Goal: Task Accomplishment & Management: Use online tool/utility

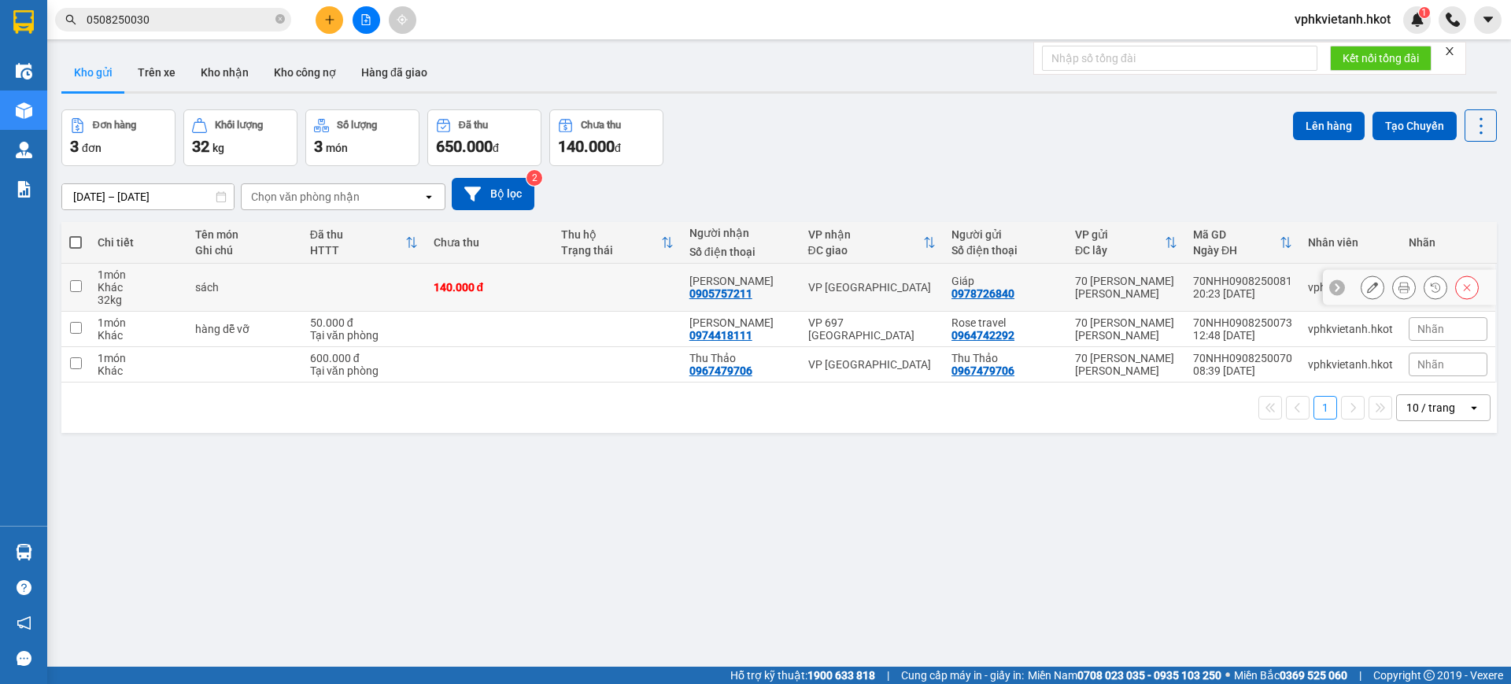
click at [1084, 294] on div "70 [PERSON_NAME] [PERSON_NAME]" at bounding box center [1126, 287] width 102 height 25
checkbox input "true"
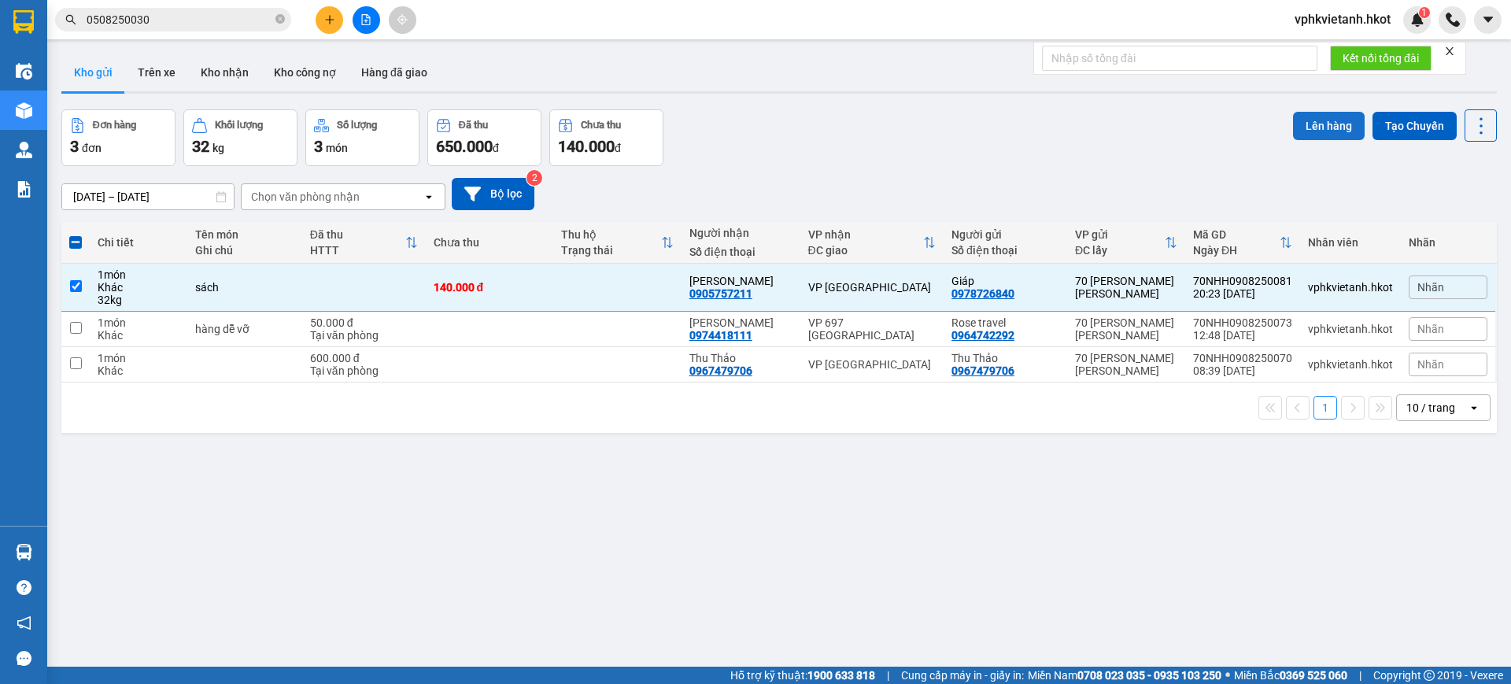
click at [1304, 125] on button "Lên hàng" at bounding box center [1329, 126] width 72 height 28
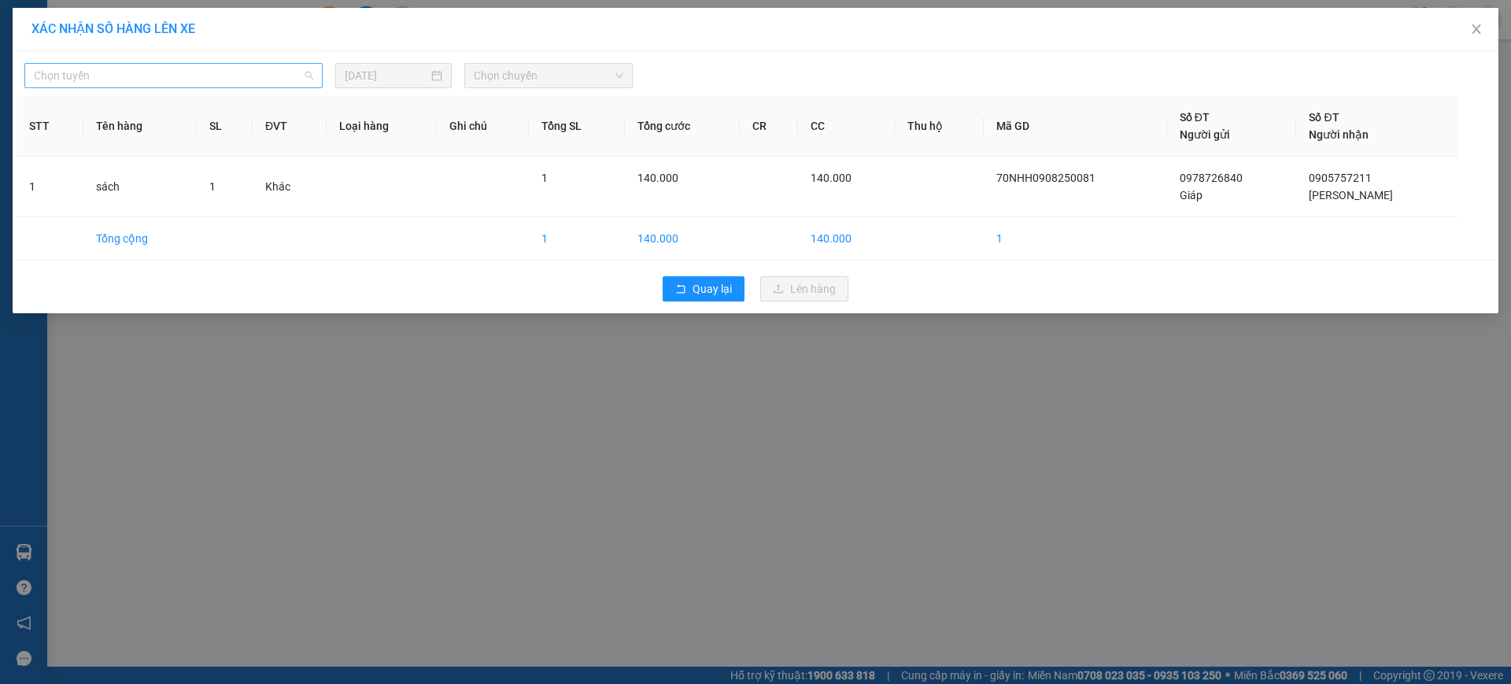
click at [222, 78] on span "Chọn tuyến" at bounding box center [173, 76] width 279 height 24
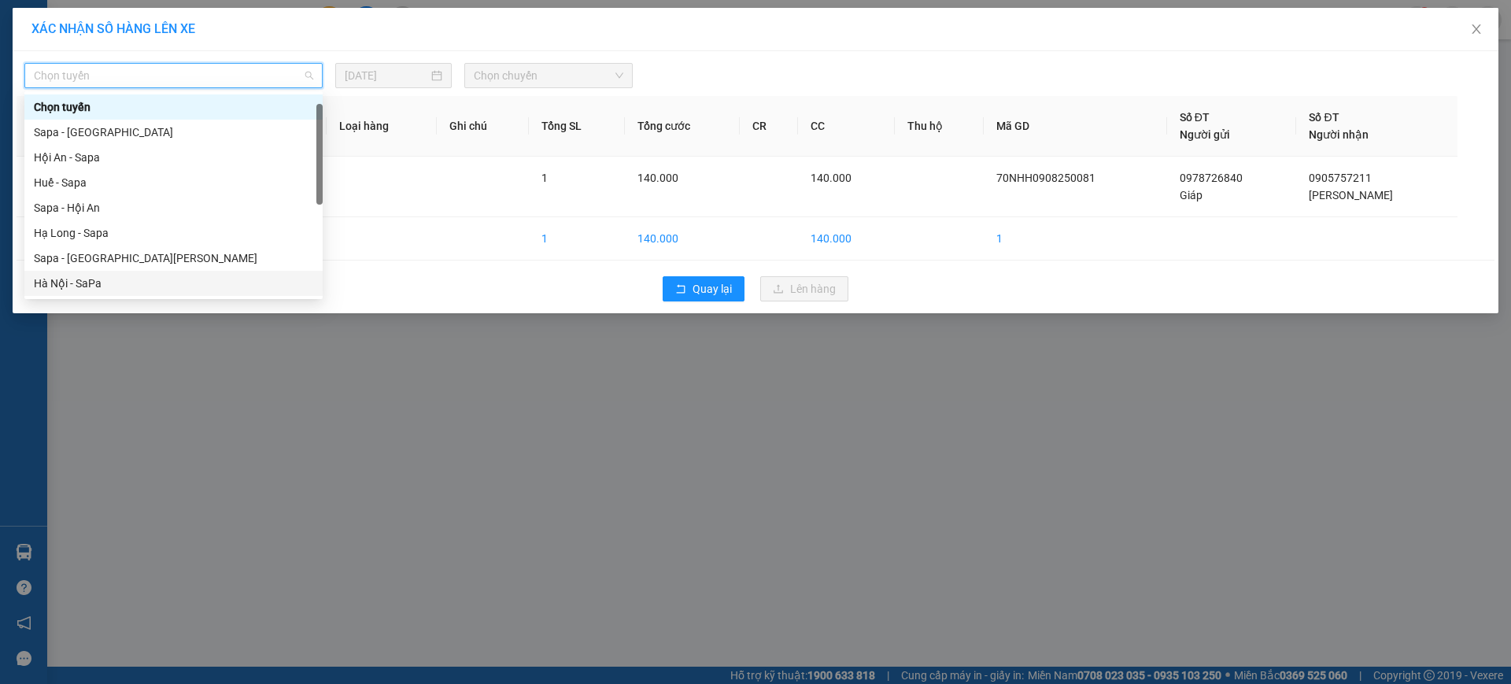
scroll to position [151, 0]
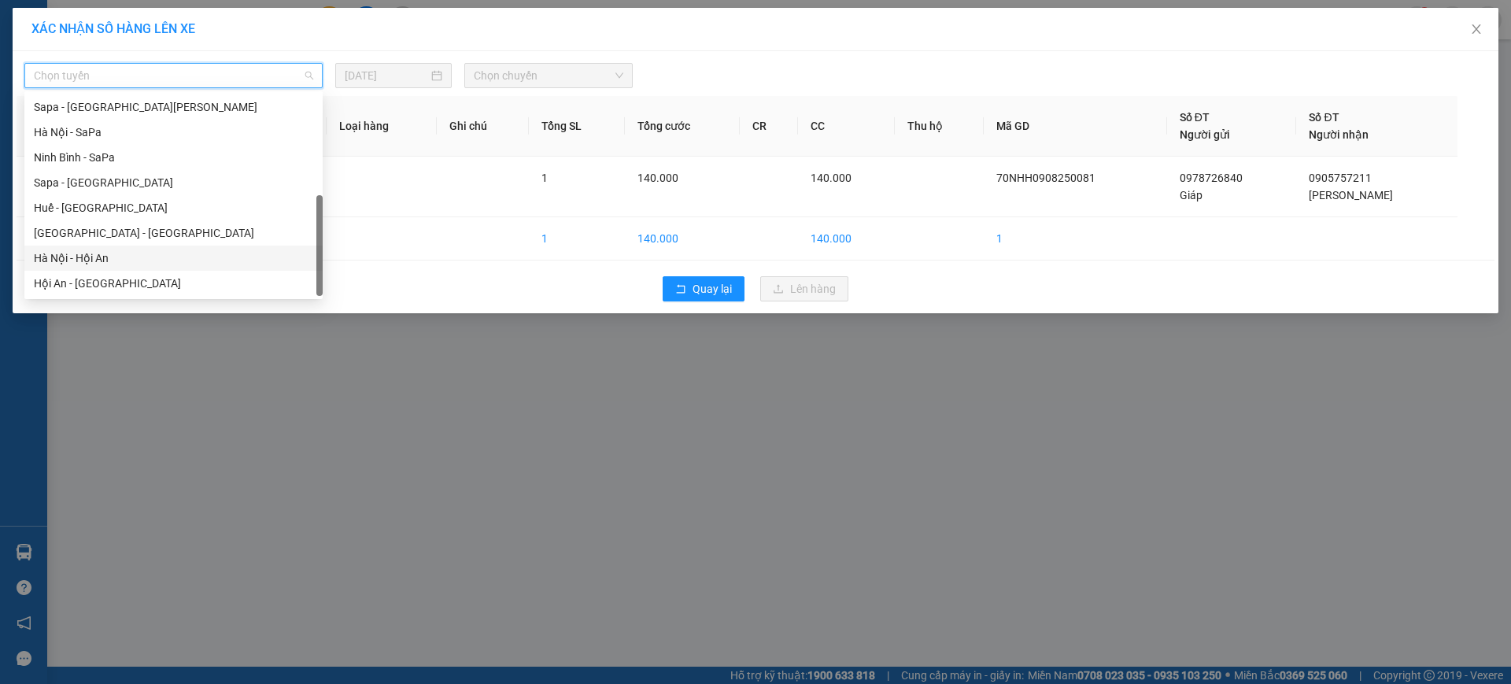
click at [83, 263] on div "Hà Nội - Hội An" at bounding box center [173, 257] width 279 height 17
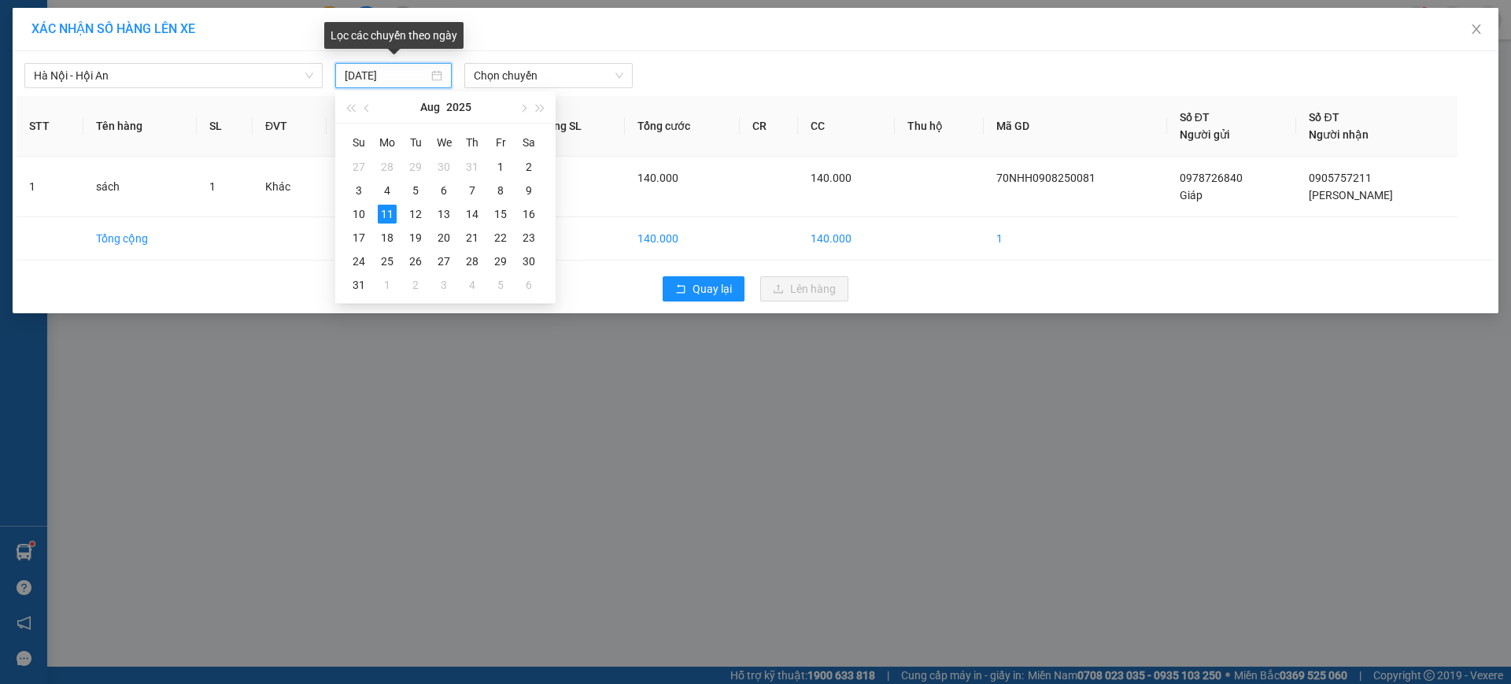
click at [400, 75] on input "[DATE]" at bounding box center [386, 75] width 83 height 17
click at [354, 210] on div "10" at bounding box center [358, 214] width 19 height 19
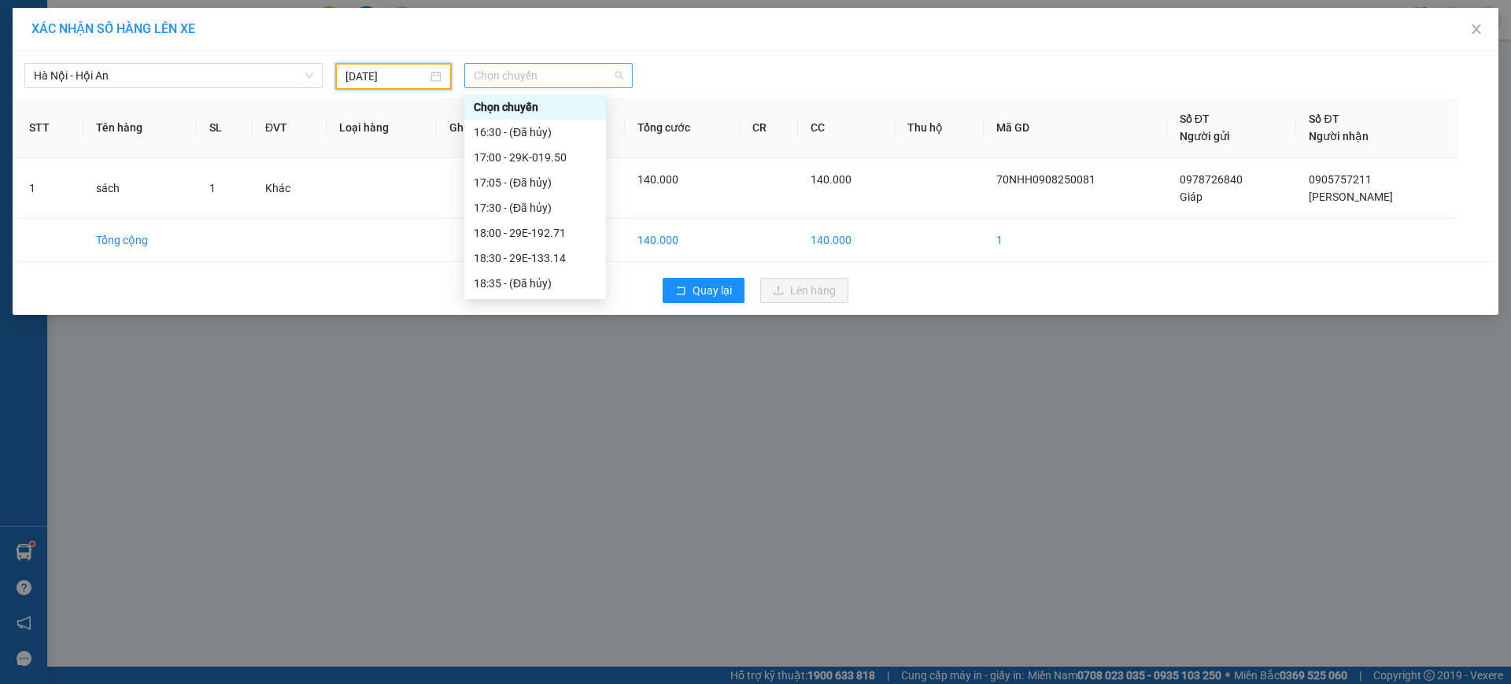
click at [537, 72] on span "Chọn chuyến" at bounding box center [549, 76] width 150 height 24
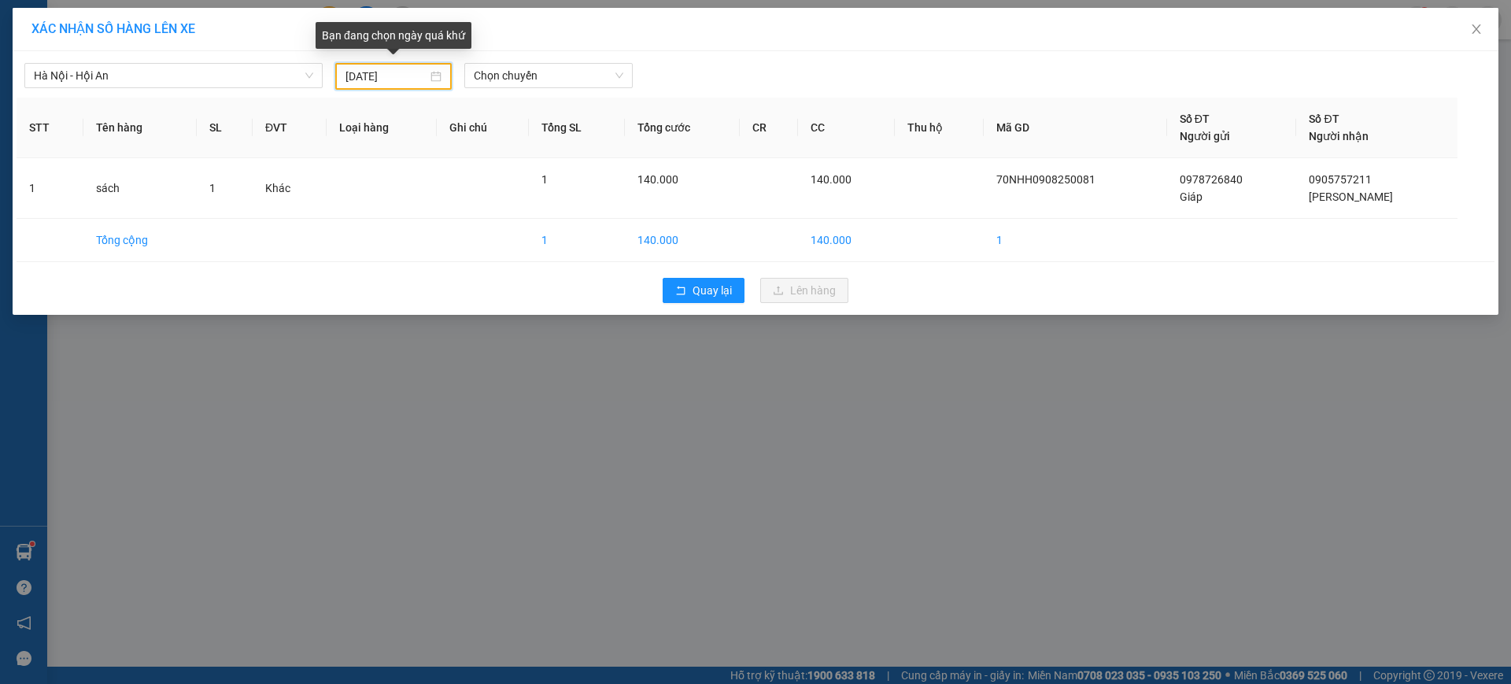
click at [397, 71] on input "[DATE]" at bounding box center [386, 76] width 82 height 17
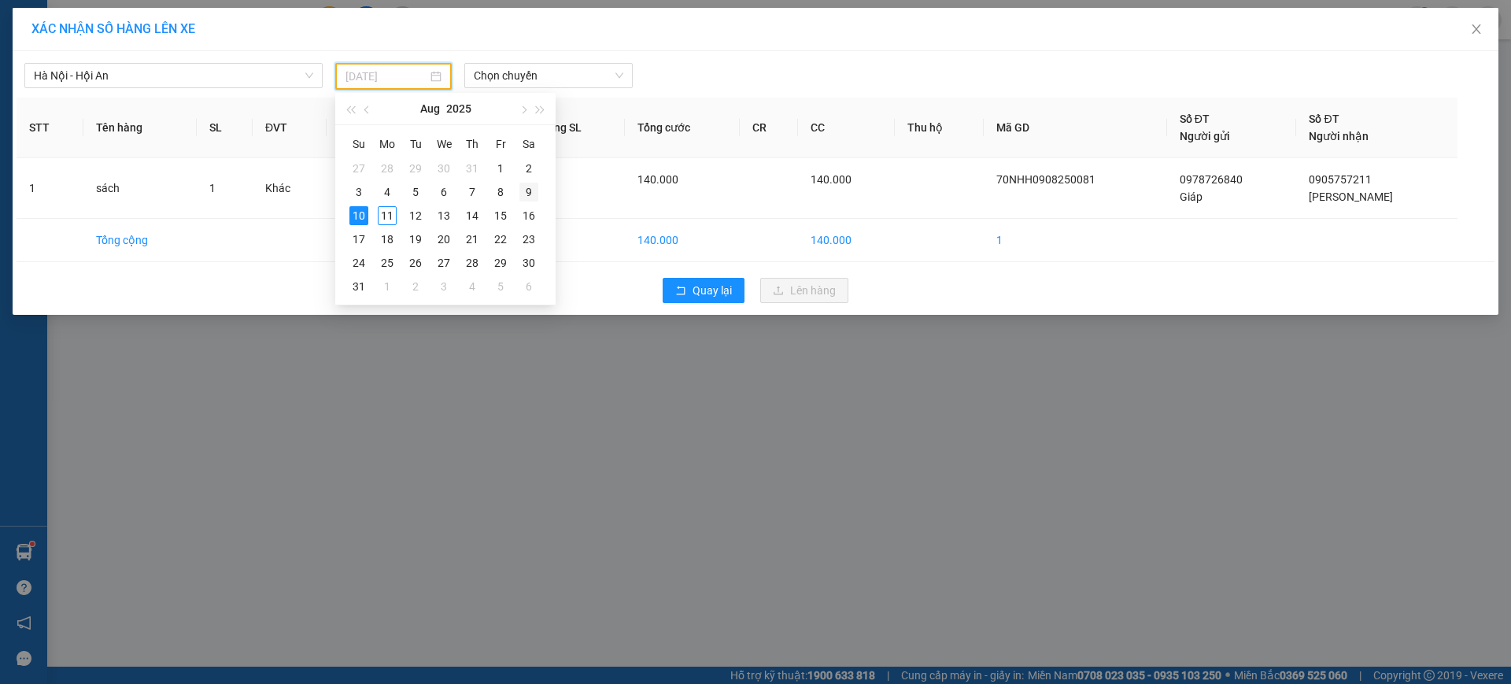
click at [524, 192] on div "9" at bounding box center [528, 192] width 19 height 19
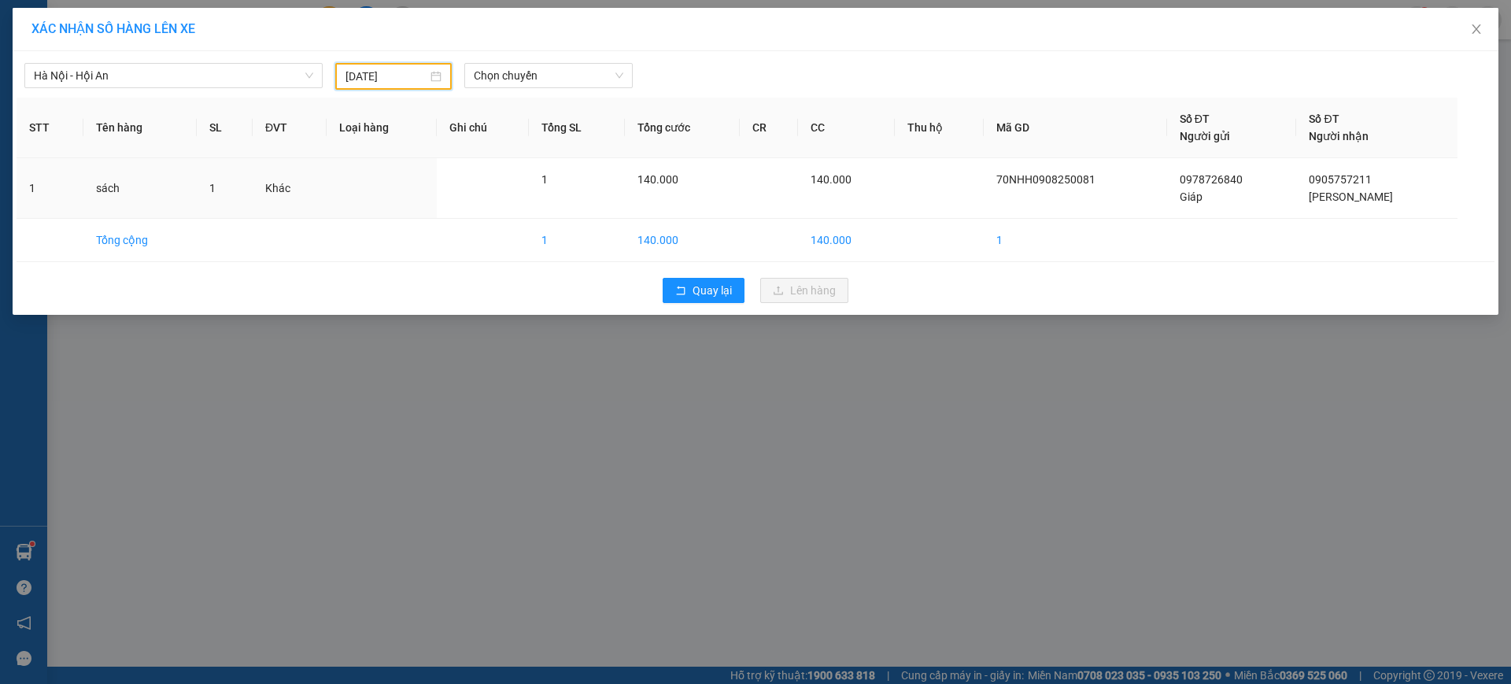
type input "[DATE]"
click at [559, 76] on span "Chọn chuyến" at bounding box center [549, 76] width 150 height 24
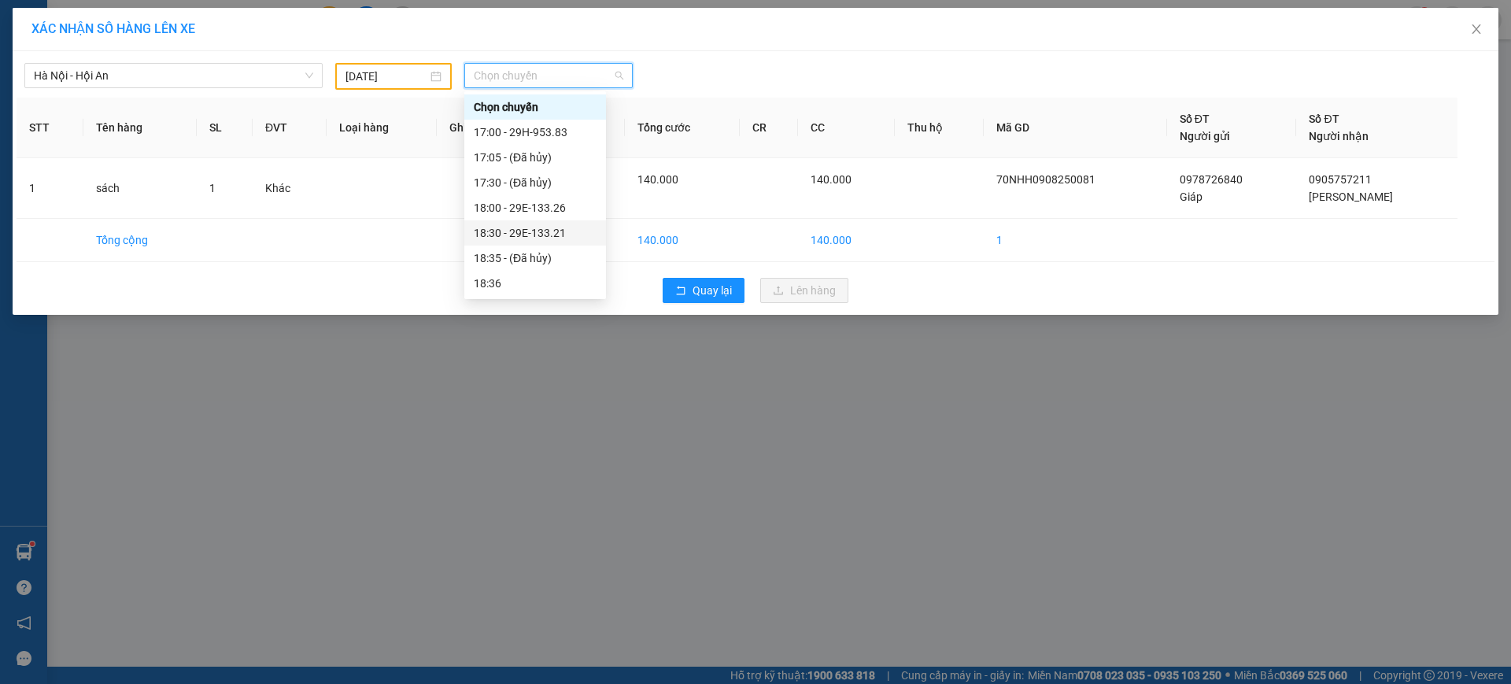
scroll to position [176, 0]
click at [513, 252] on div "20:30 - 29K-012.26" at bounding box center [535, 257] width 123 height 17
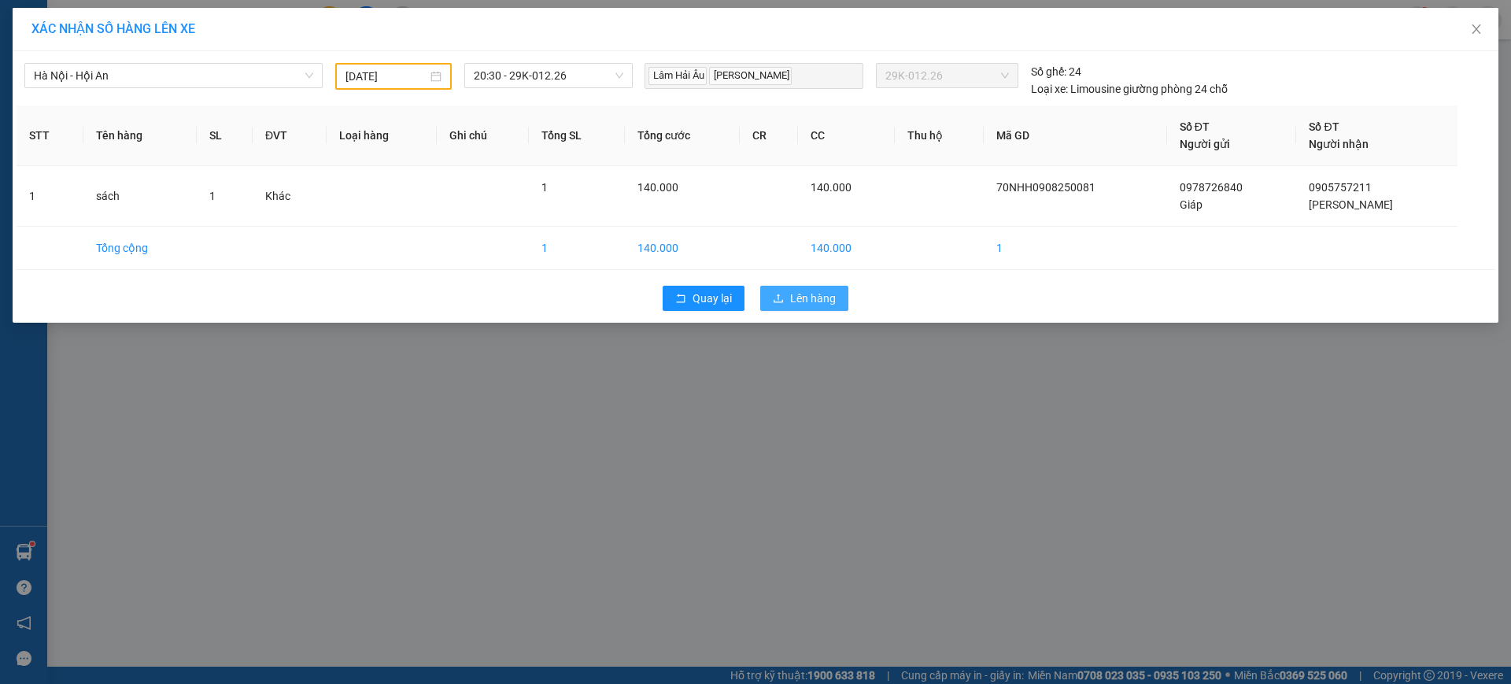
click at [807, 287] on button "Lên hàng" at bounding box center [804, 298] width 88 height 25
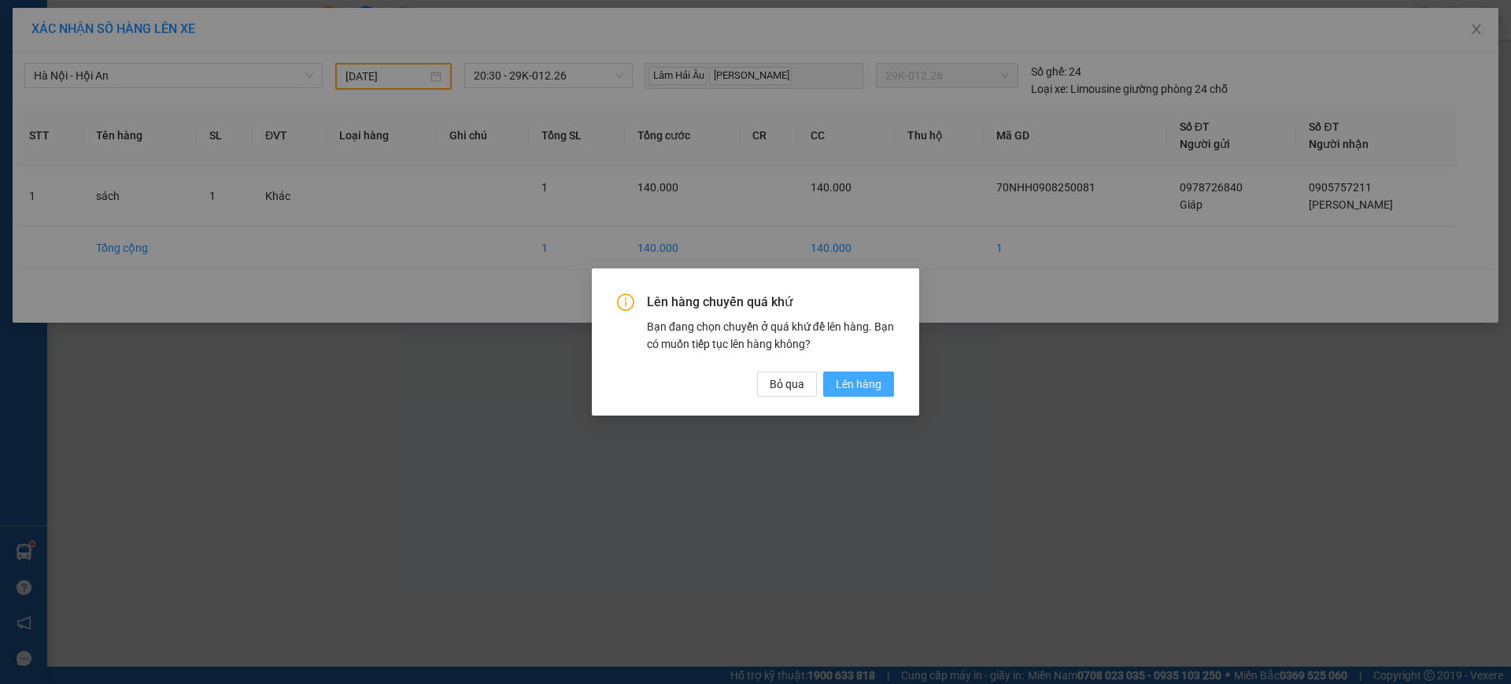
click at [843, 393] on button "Lên hàng" at bounding box center [858, 383] width 71 height 25
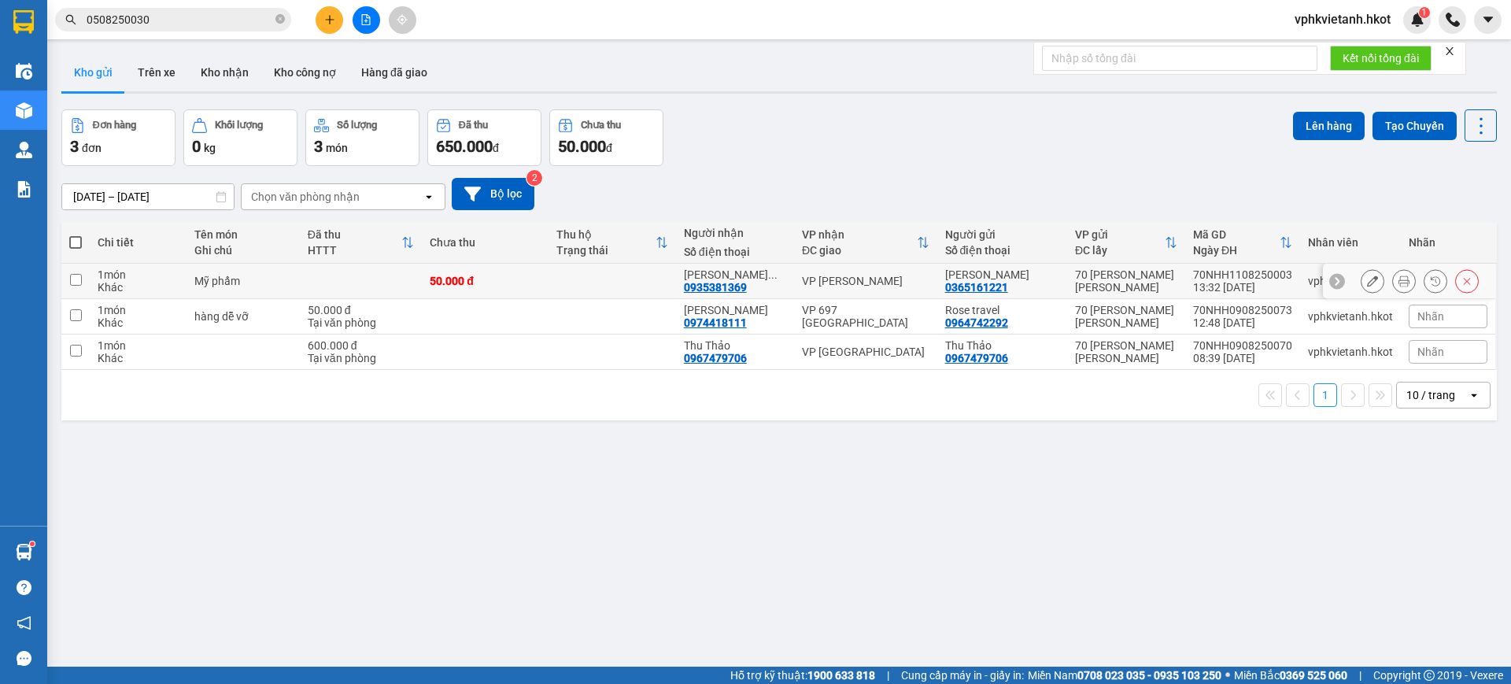
click at [1046, 297] on td "[PERSON_NAME] Vi 0365161221" at bounding box center [1002, 281] width 130 height 35
checkbox input "true"
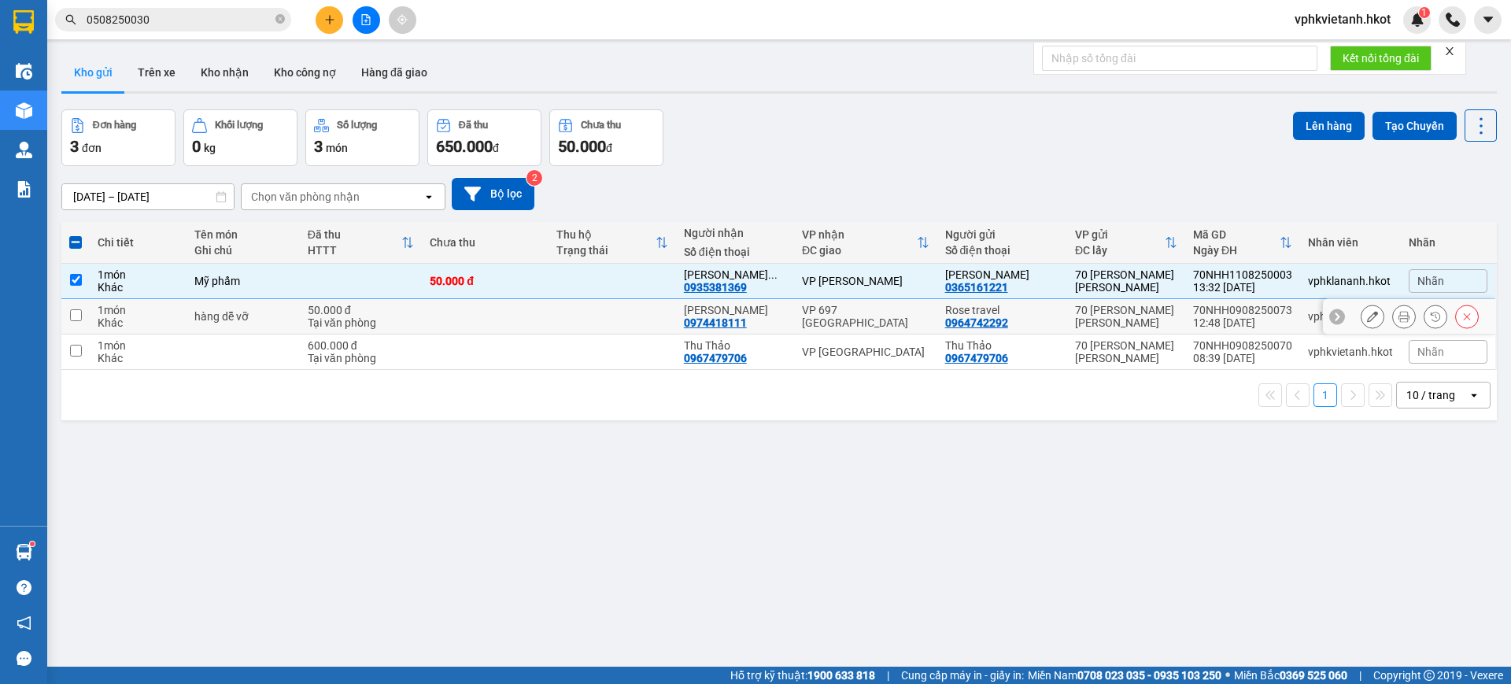
click at [1029, 321] on div "Rose travel 0964742292" at bounding box center [1002, 316] width 114 height 25
checkbox input "true"
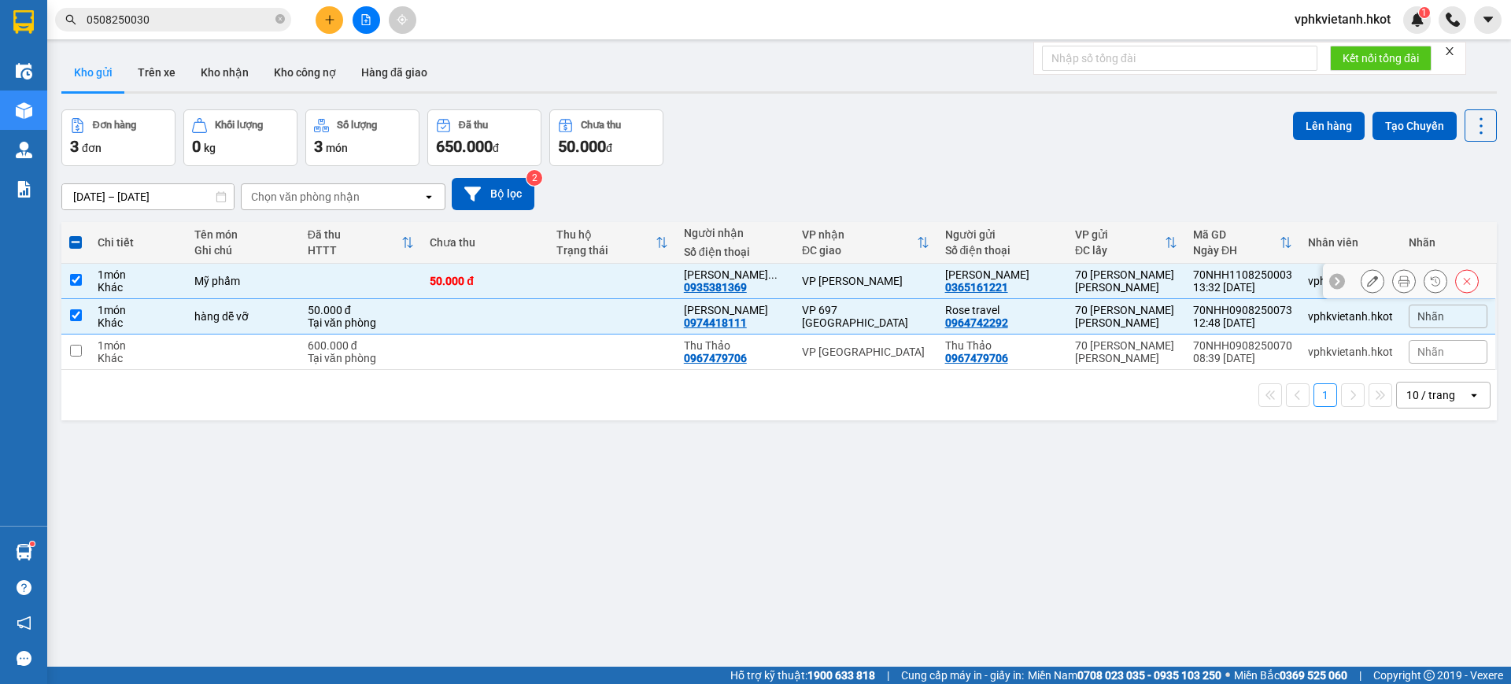
click at [1100, 290] on div "70 [PERSON_NAME] [PERSON_NAME]" at bounding box center [1126, 280] width 102 height 25
checkbox input "false"
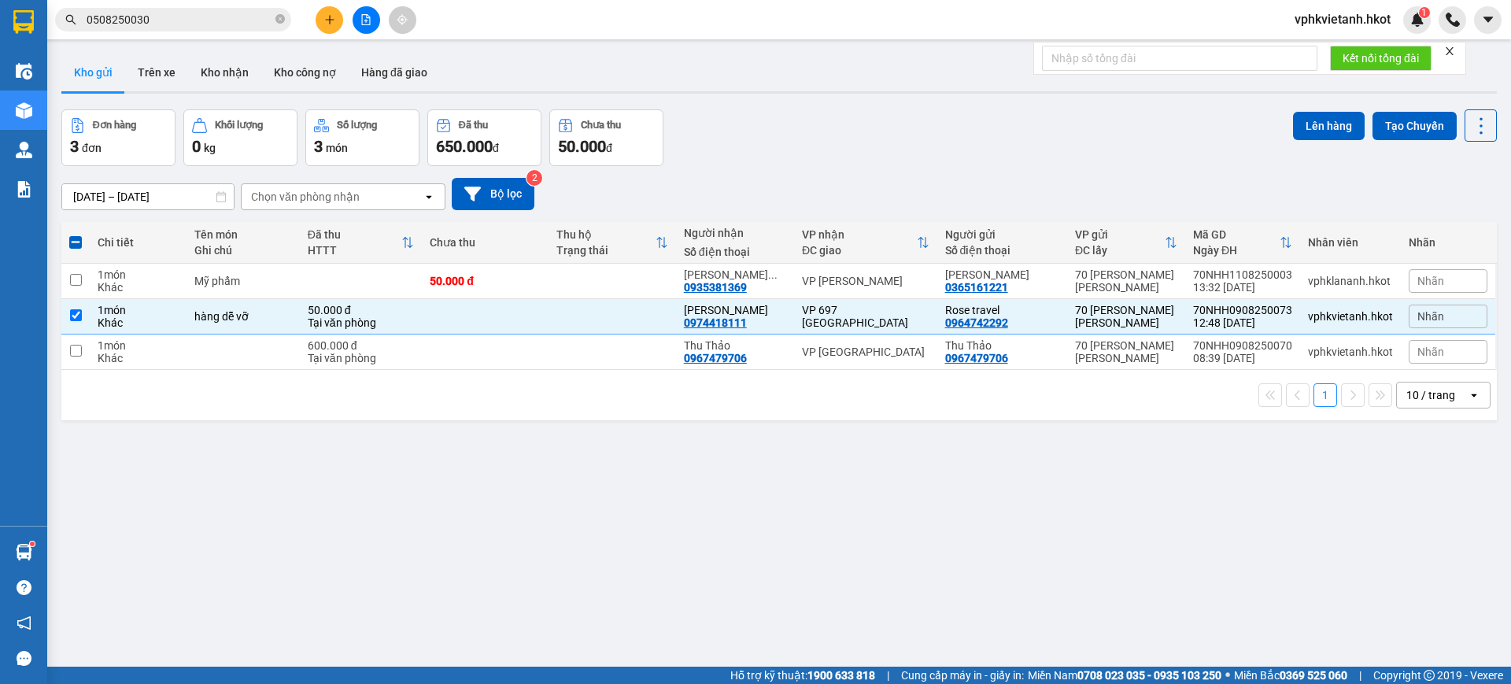
click at [1155, 375] on div "1 10 / trang open" at bounding box center [778, 395] width 1435 height 50
click at [1193, 317] on div "12:48 [DATE]" at bounding box center [1242, 322] width 99 height 13
checkbox input "false"
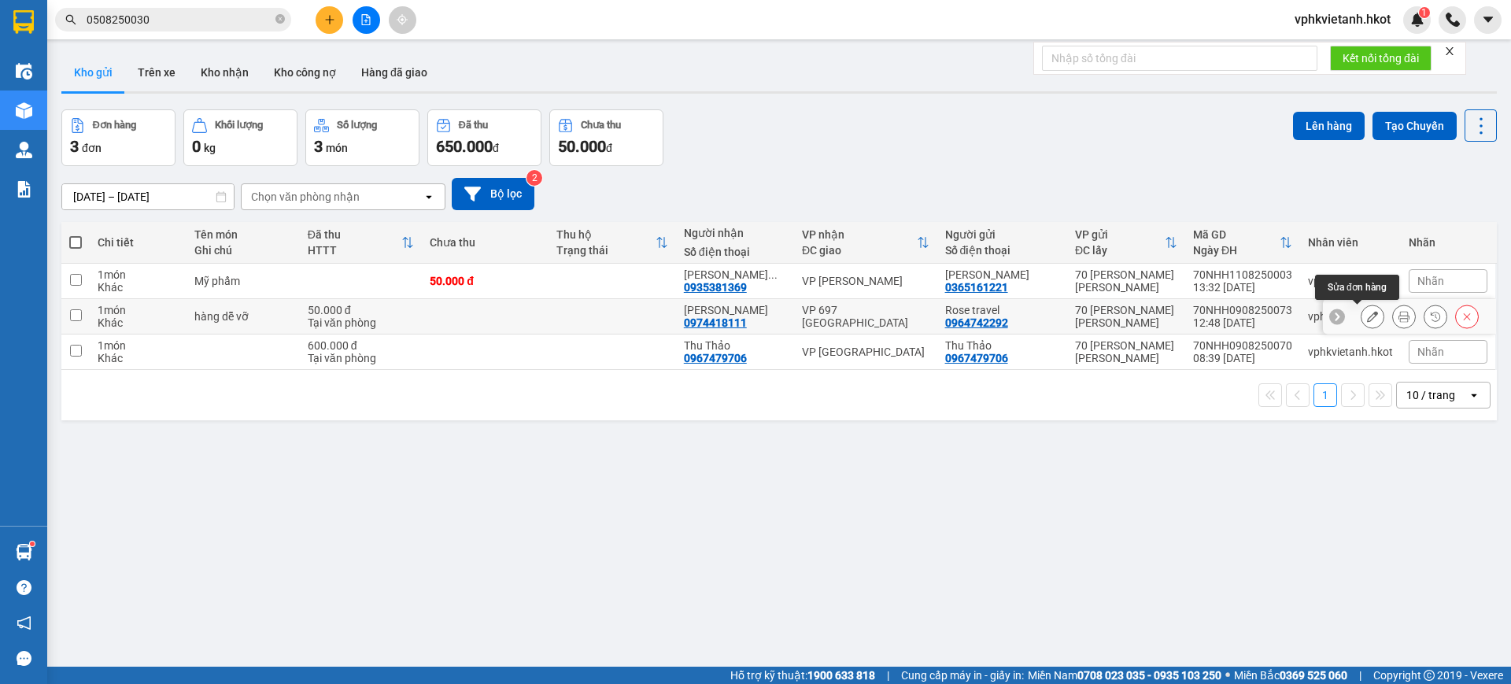
click at [1367, 311] on icon at bounding box center [1372, 316] width 11 height 11
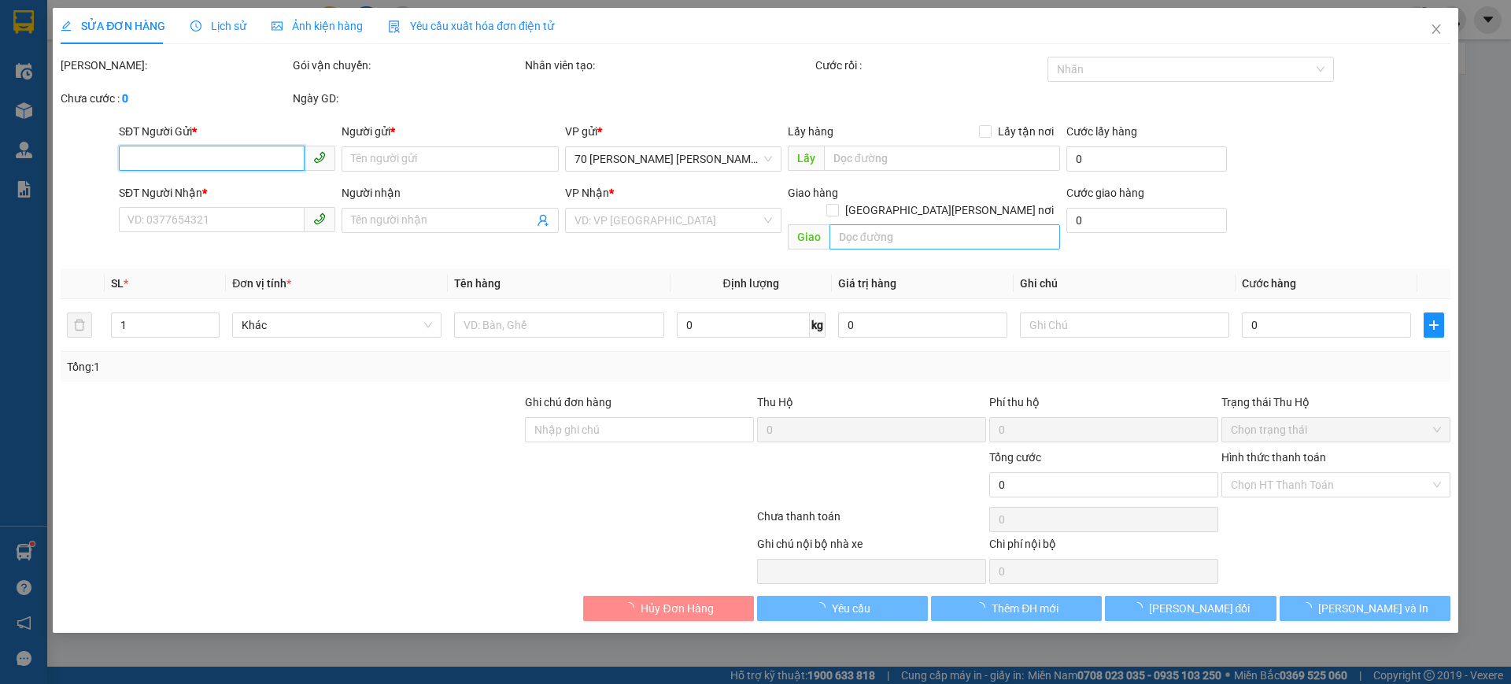
type input "0964742292"
type input "Rose travel"
type input "0974418111"
type input "[PERSON_NAME]"
type input "50.000"
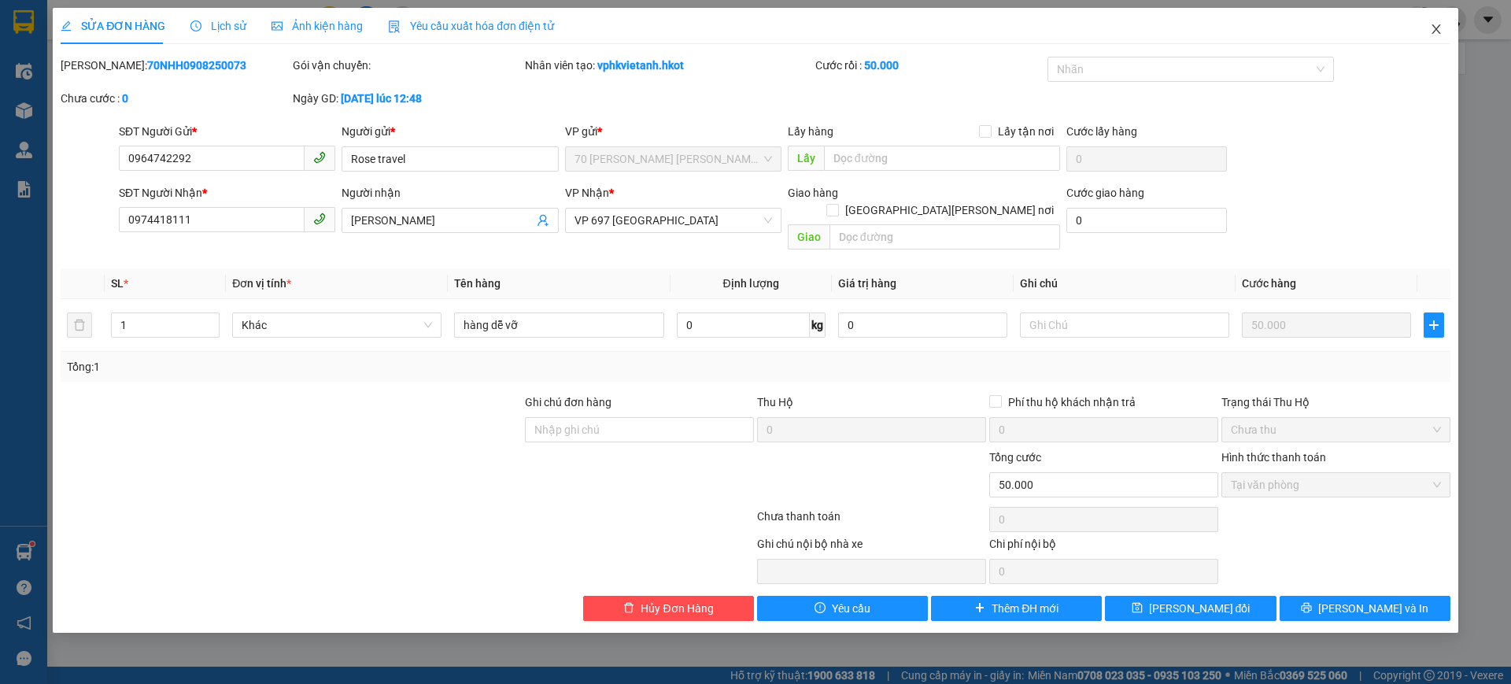
click at [1428, 23] on span "Close" at bounding box center [1436, 30] width 44 height 44
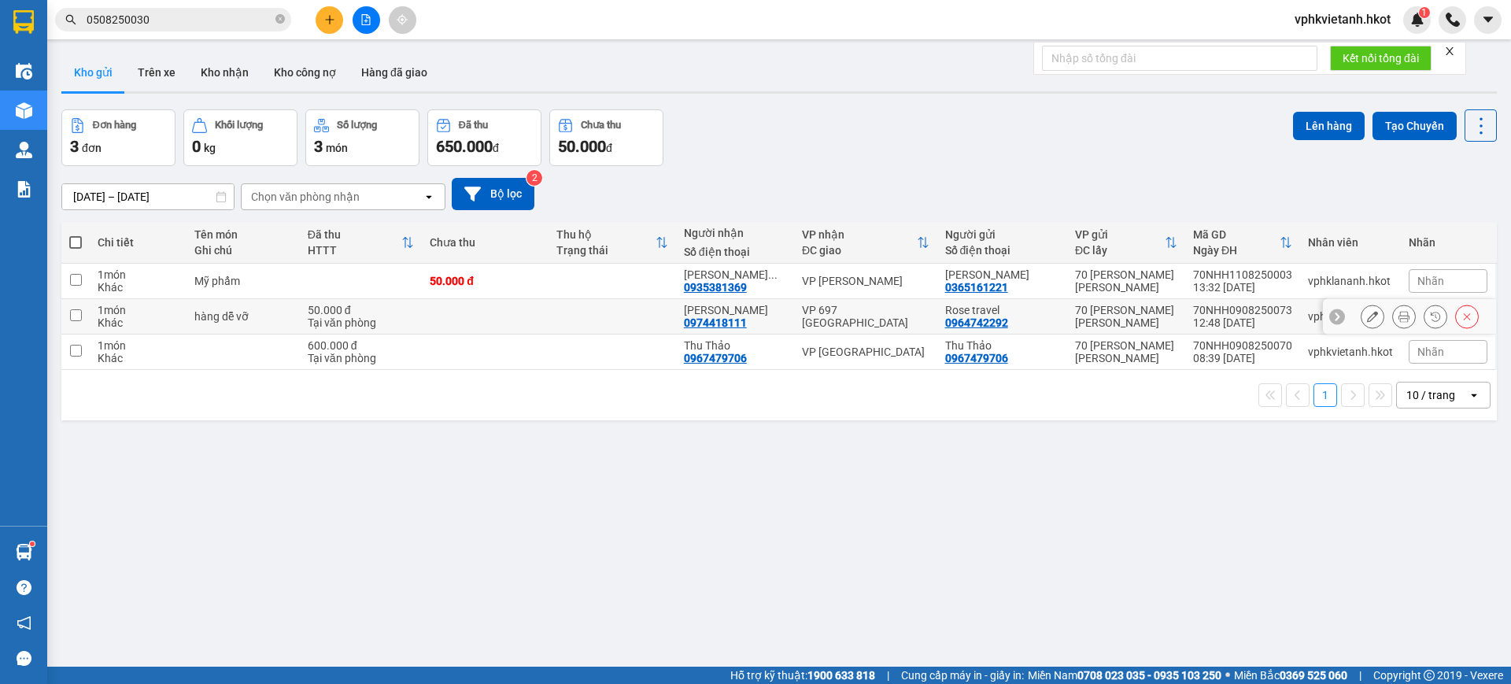
click at [221, 312] on div "hàng dễ vỡ" at bounding box center [243, 316] width 98 height 13
checkbox input "true"
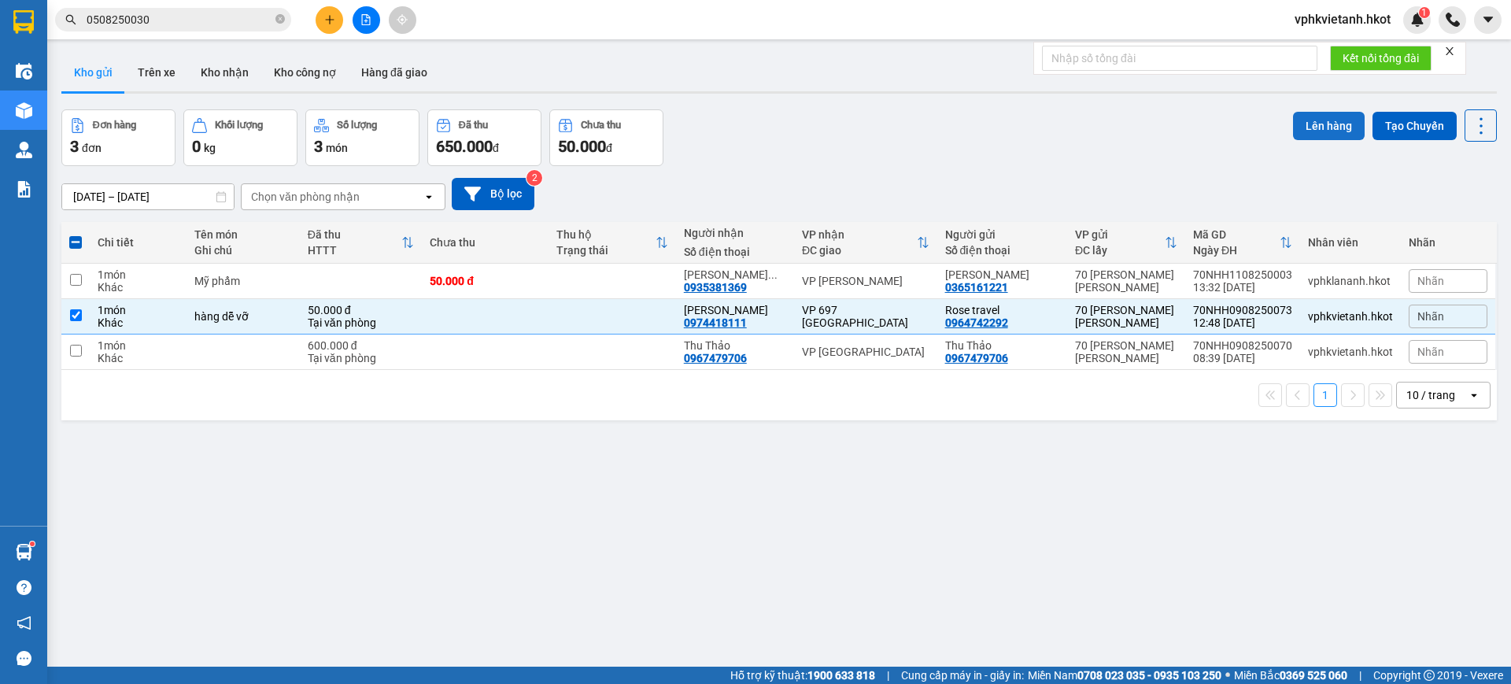
click at [1317, 127] on button "Lên hàng" at bounding box center [1329, 126] width 72 height 28
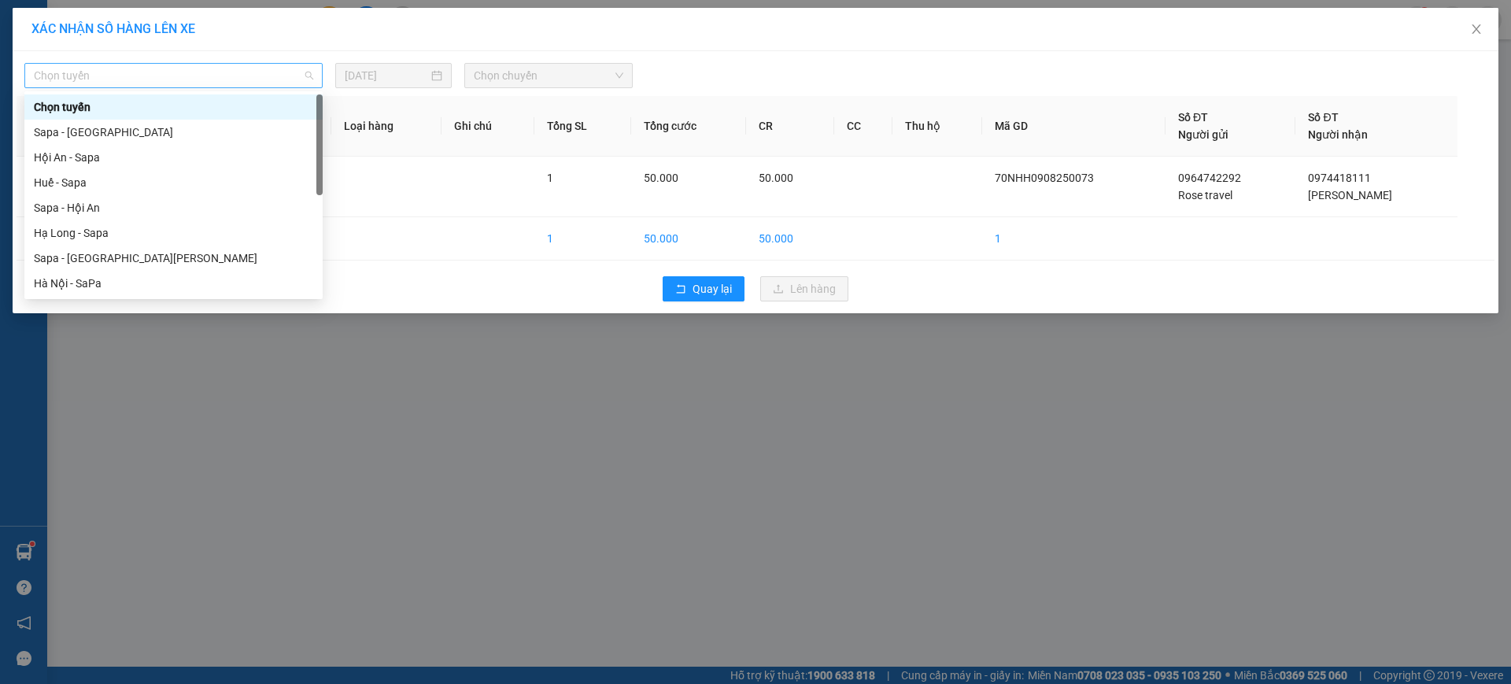
click at [252, 81] on span "Chọn tuyến" at bounding box center [173, 76] width 279 height 24
click at [82, 280] on div "Hà Nội - SaPa" at bounding box center [173, 283] width 279 height 17
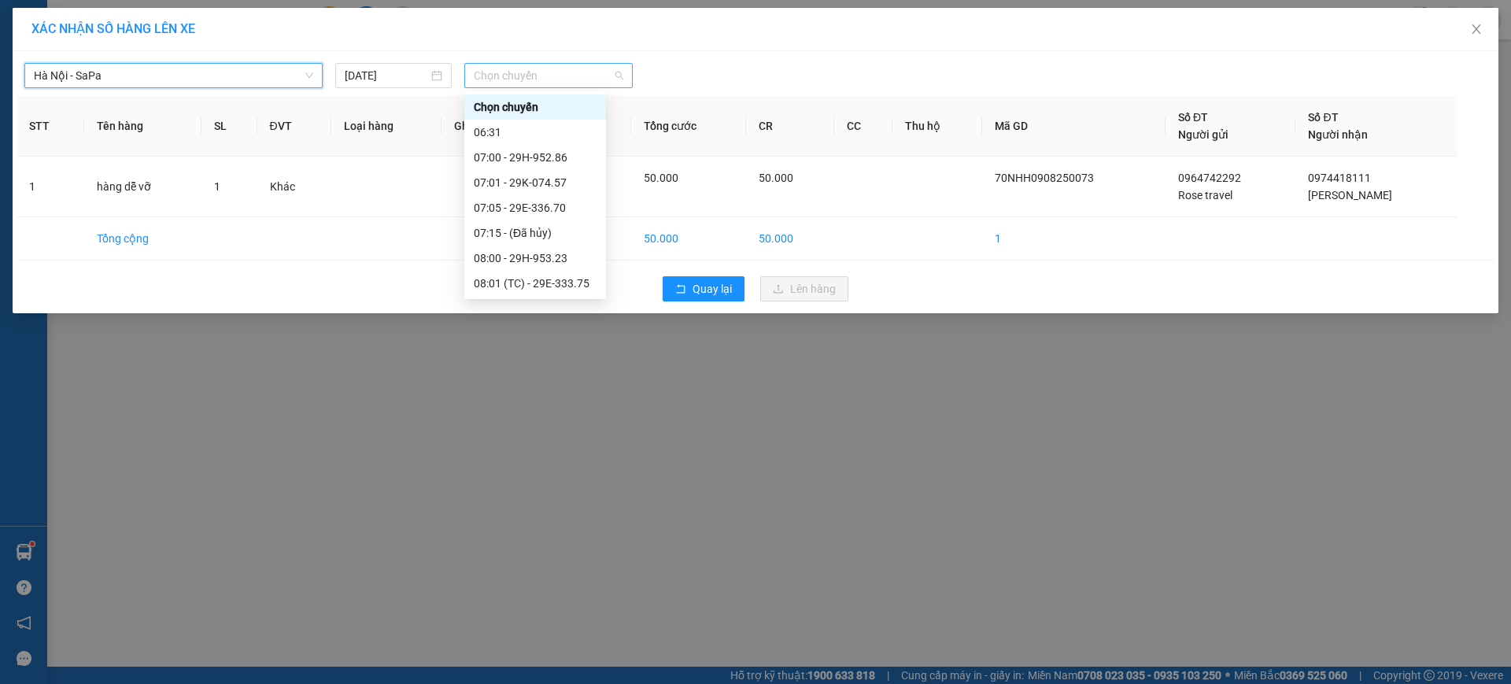
click at [527, 79] on span "Chọn chuyến" at bounding box center [549, 76] width 150 height 24
click at [522, 224] on div "13:31 - 29E-192.60" at bounding box center [535, 225] width 123 height 17
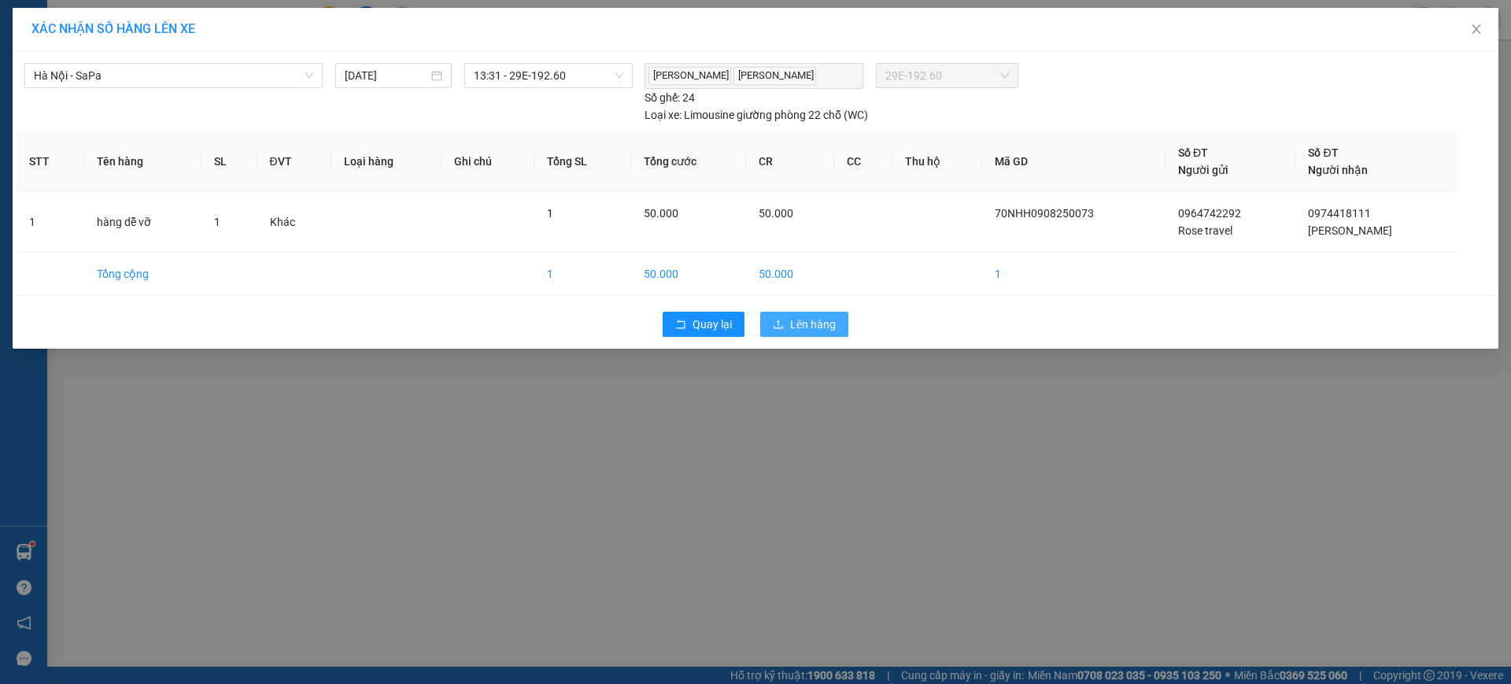
click at [809, 316] on span "Lên hàng" at bounding box center [813, 324] width 46 height 17
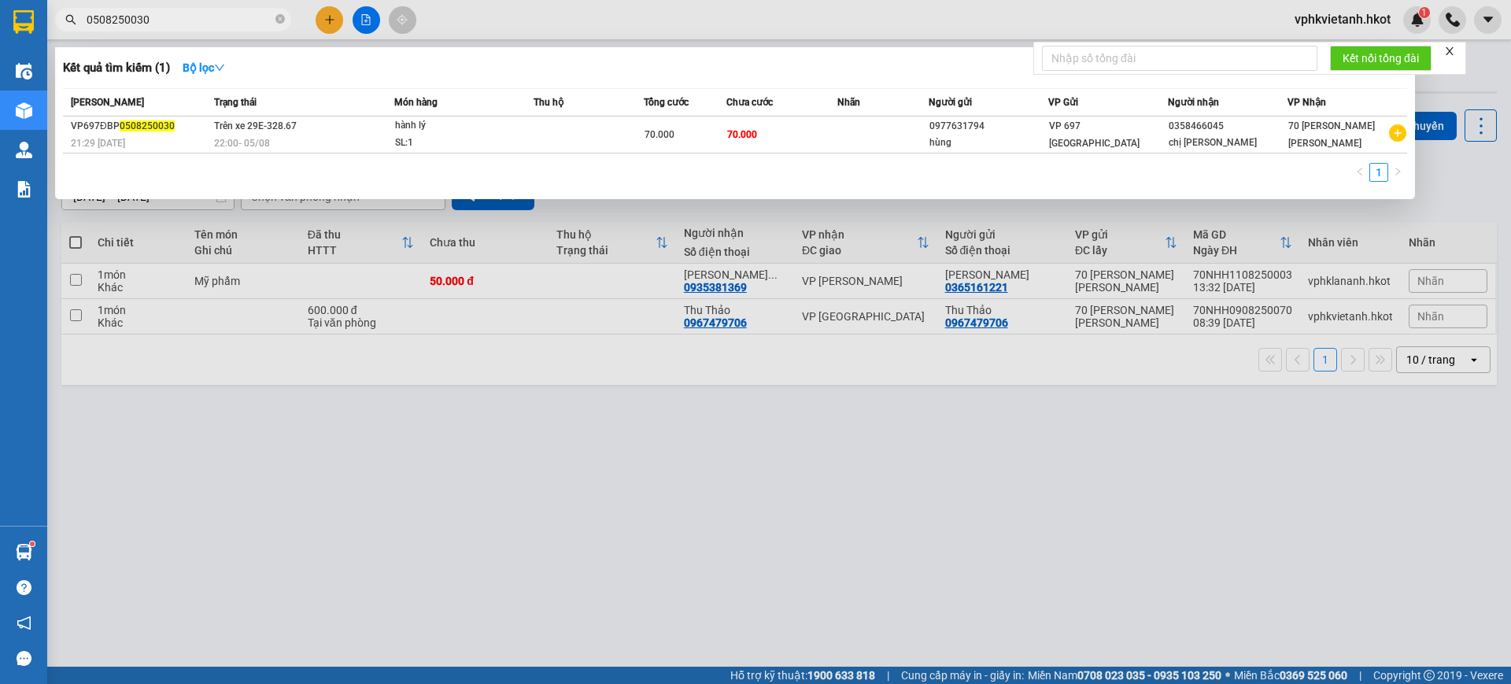
click at [219, 20] on input "0508250030" at bounding box center [180, 19] width 186 height 17
type input "0"
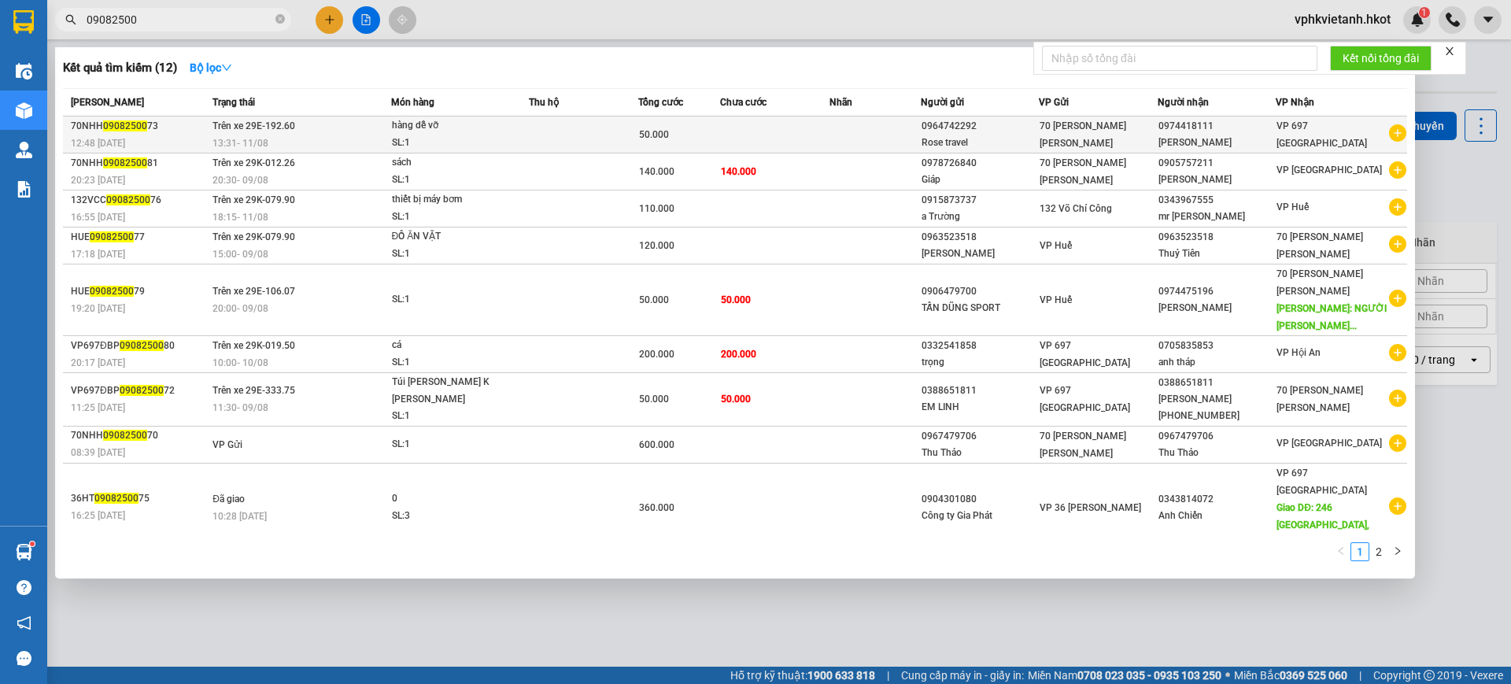
type input "09082500"
click at [1337, 129] on span "VP 697 [GEOGRAPHIC_DATA]" at bounding box center [1321, 134] width 90 height 28
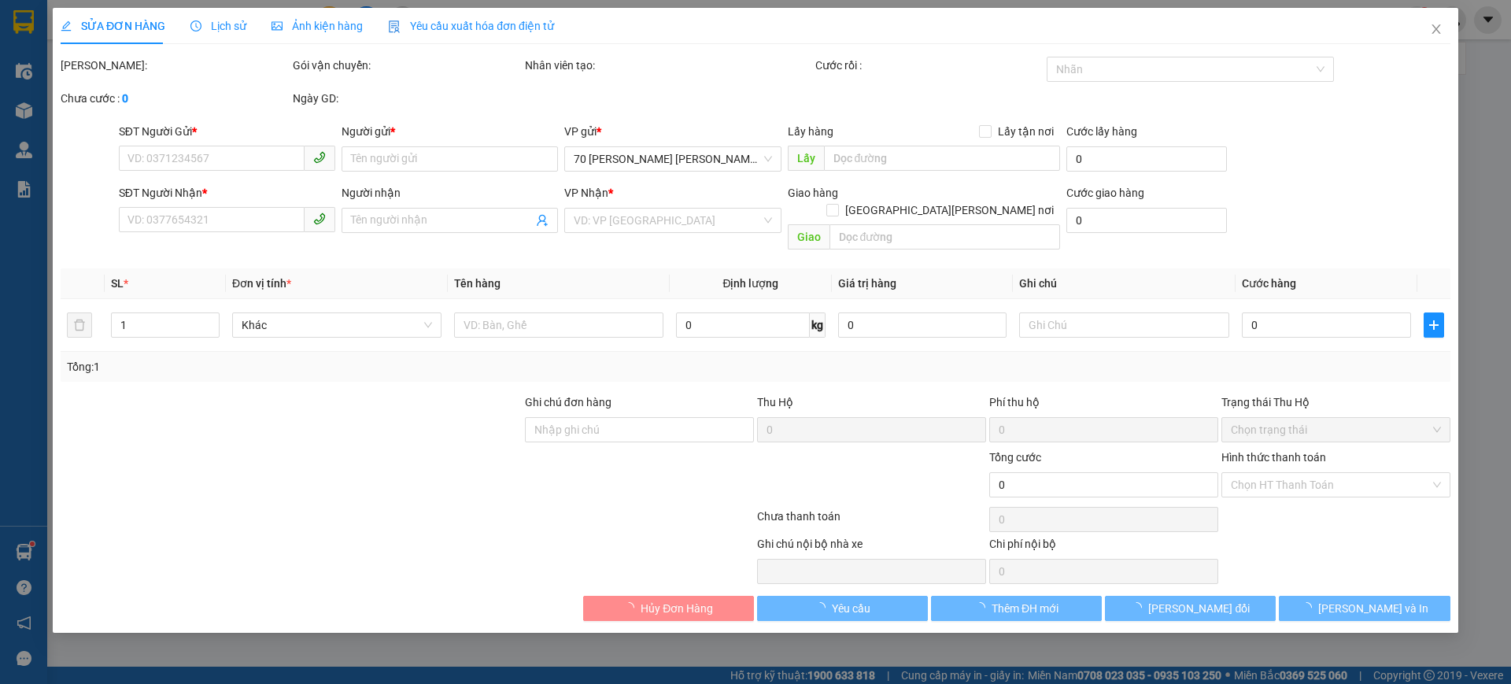
type input "0964742292"
type input "Rose travel"
type input "0974418111"
type input "[PERSON_NAME]"
type input "50.000"
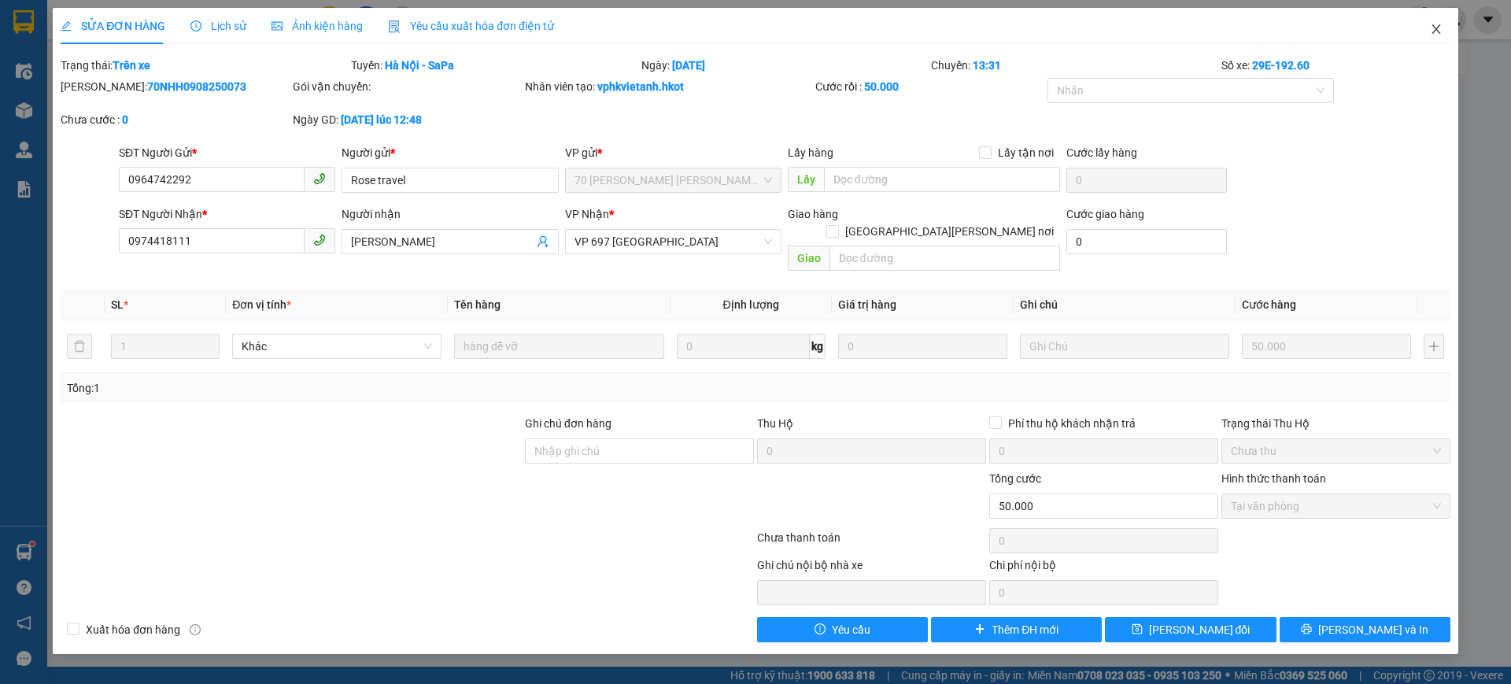
click at [1436, 29] on icon "close" at bounding box center [1435, 28] width 9 height 9
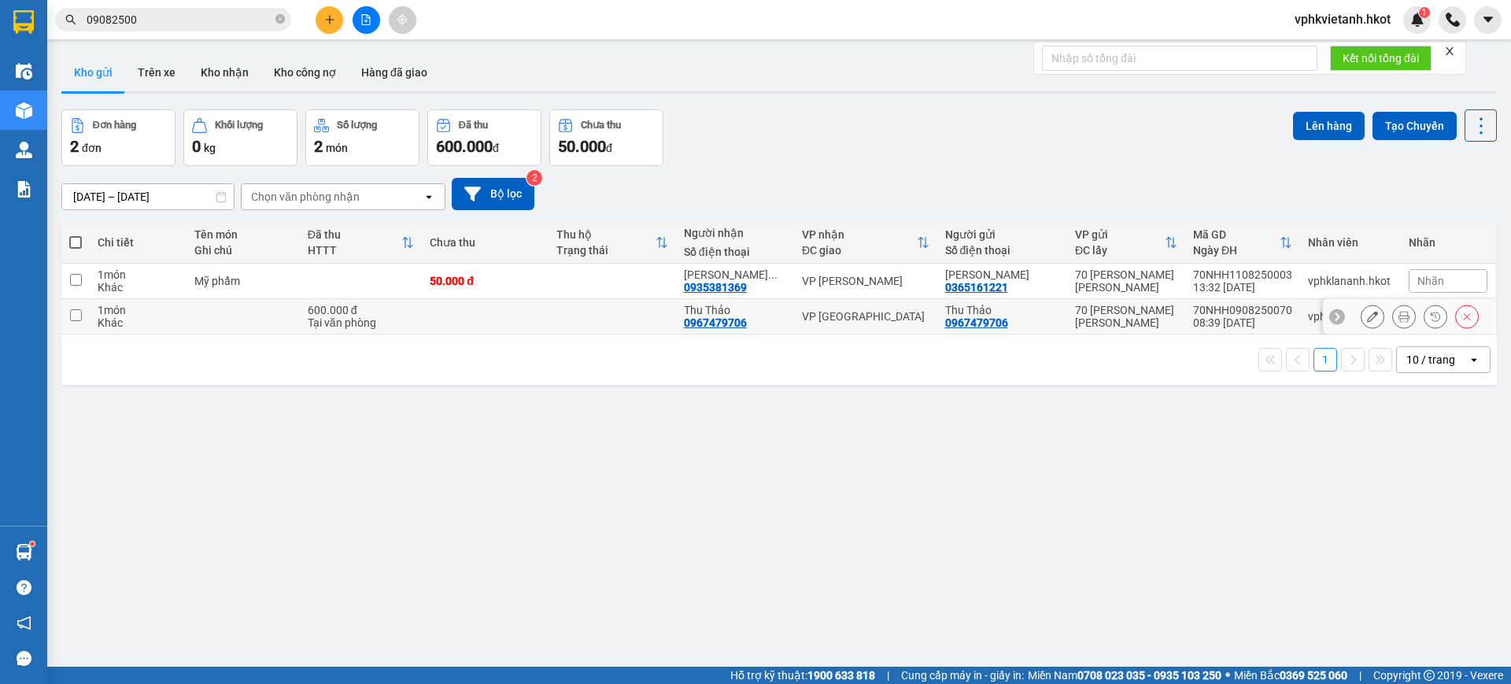
click at [598, 316] on td at bounding box center [611, 316] width 127 height 35
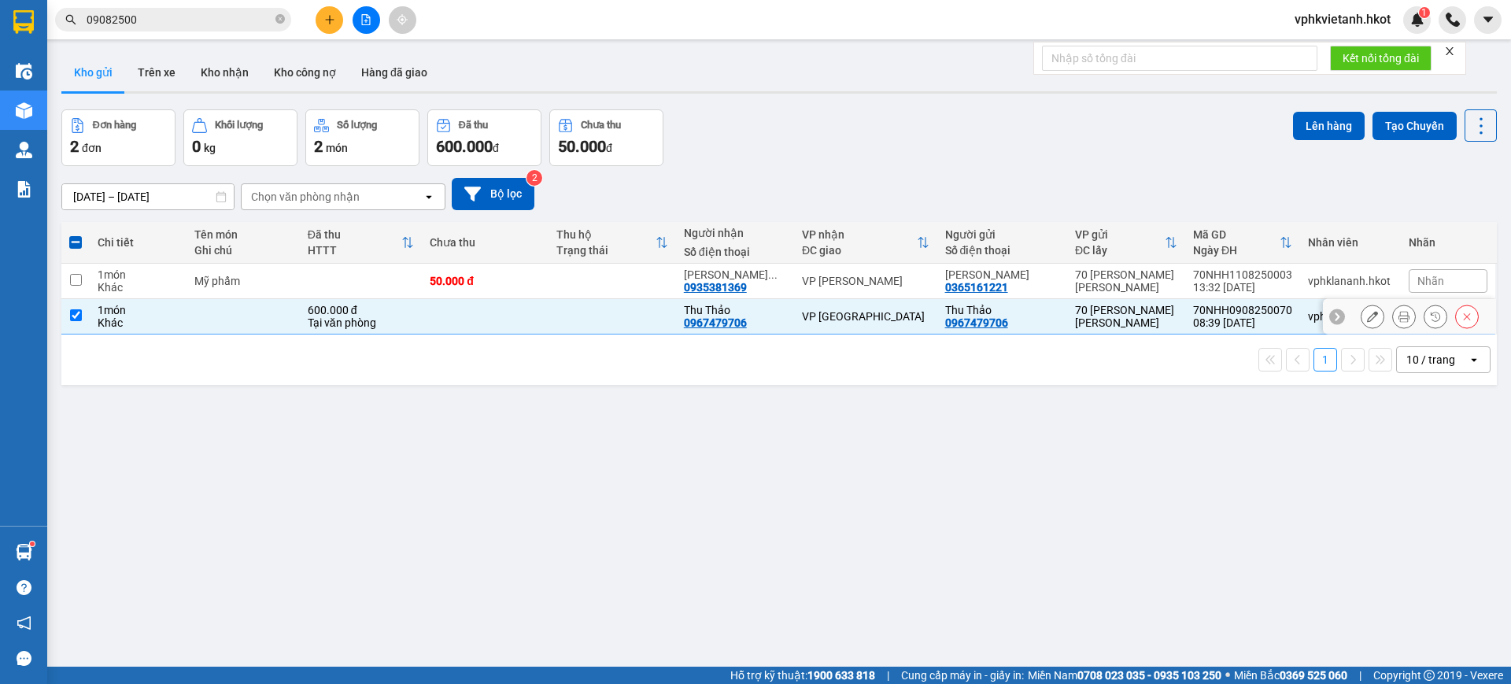
click at [598, 316] on td at bounding box center [611, 316] width 127 height 35
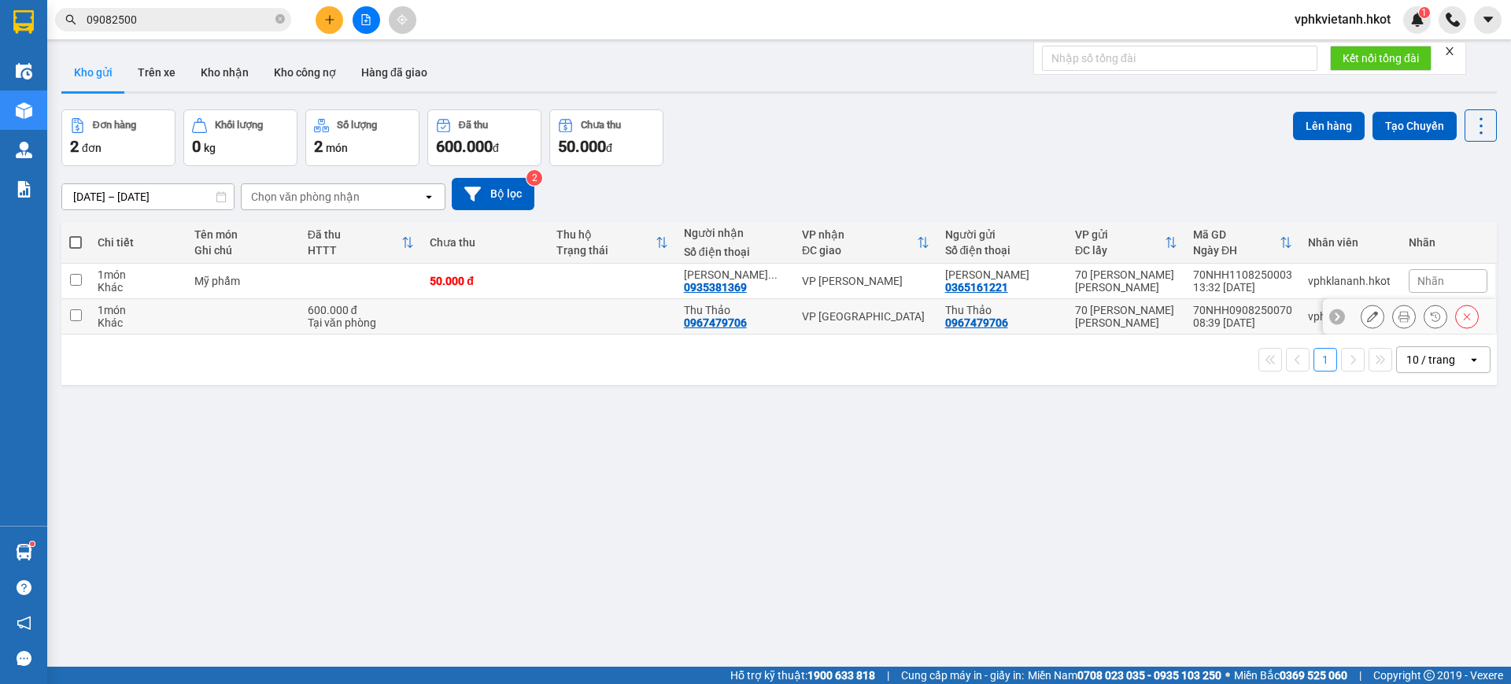
click at [1049, 308] on div "Thu Thảo" at bounding box center [1002, 310] width 114 height 13
checkbox input "true"
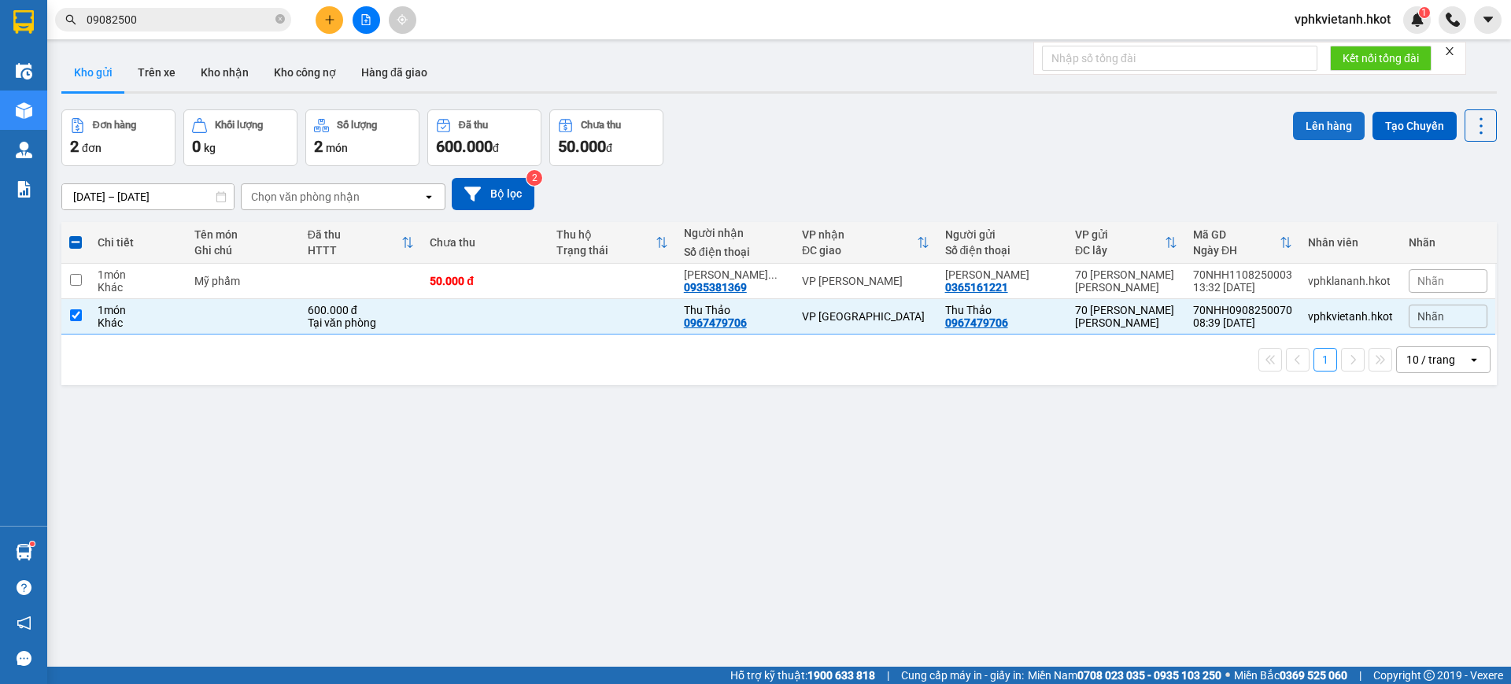
click at [1302, 123] on button "Lên hàng" at bounding box center [1329, 126] width 72 height 28
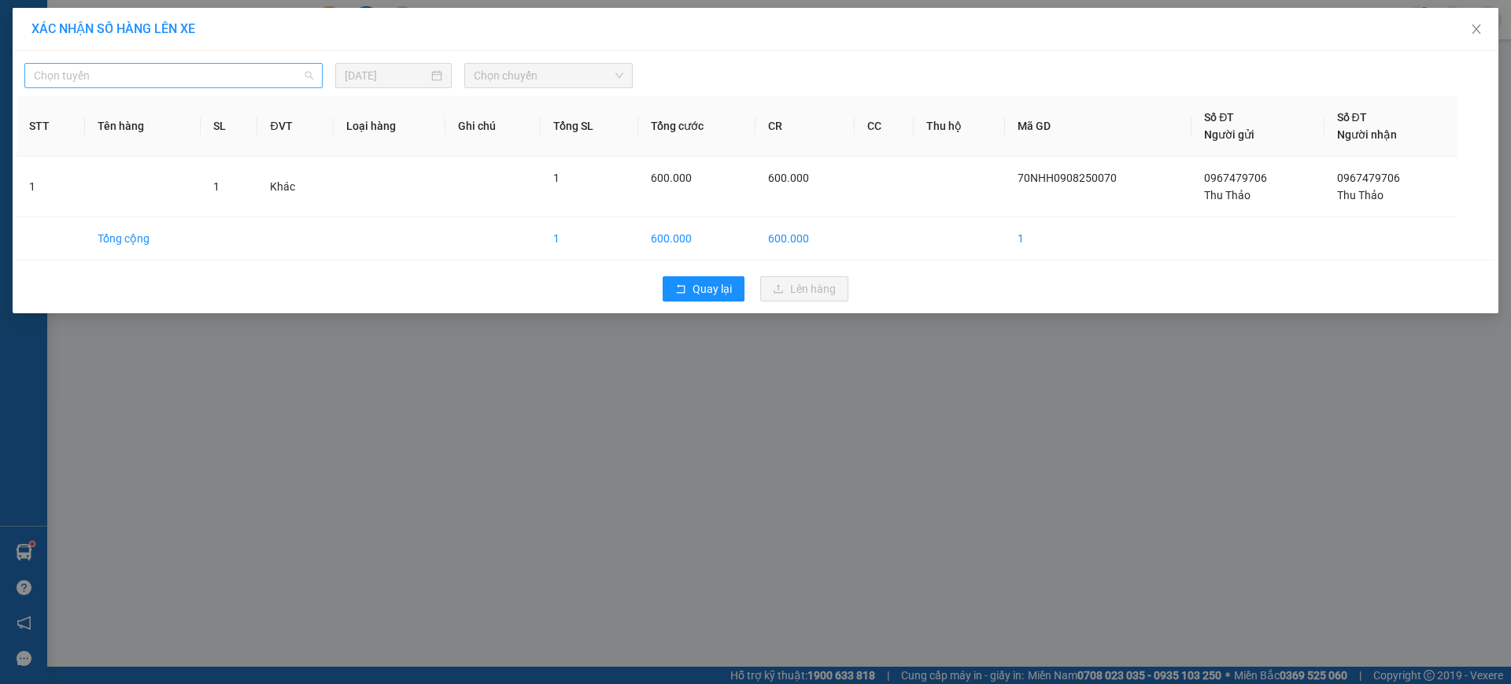
click at [246, 71] on span "Chọn tuyến" at bounding box center [173, 76] width 279 height 24
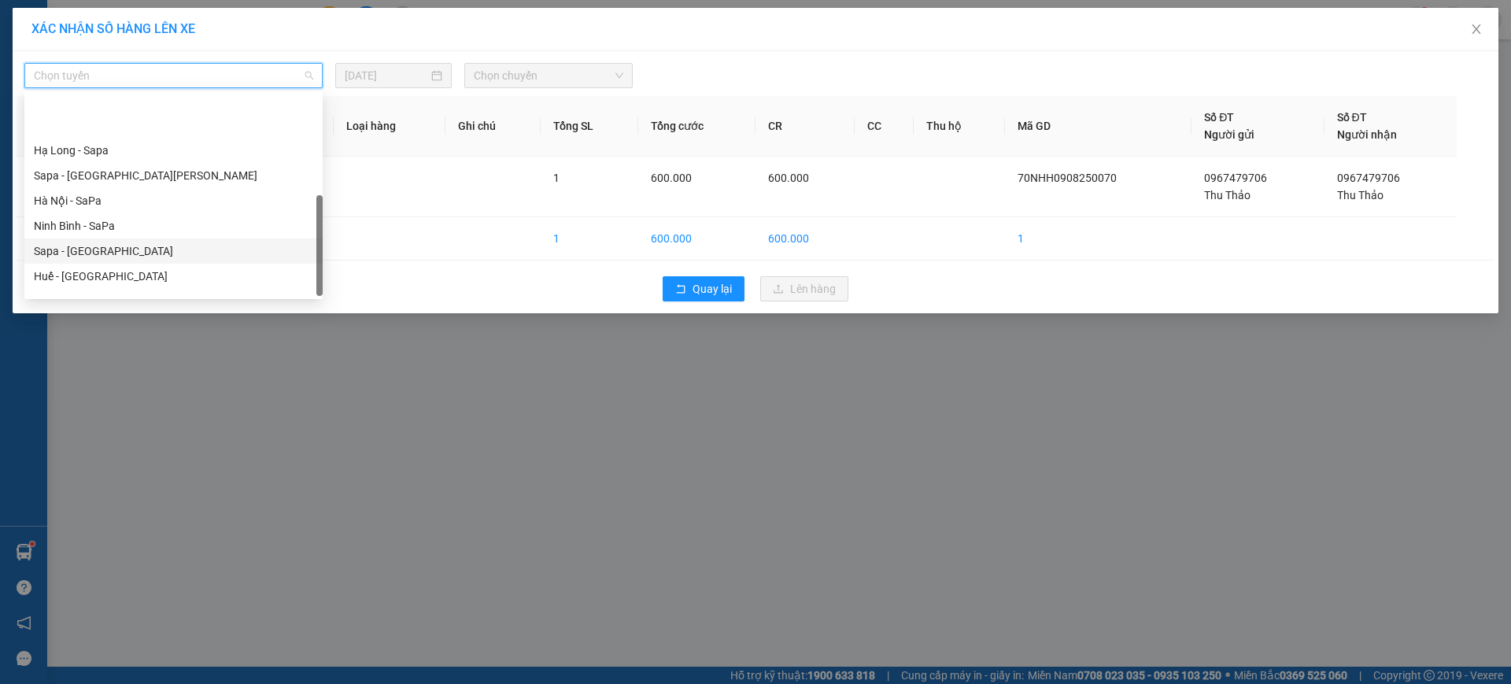
scroll to position [151, 0]
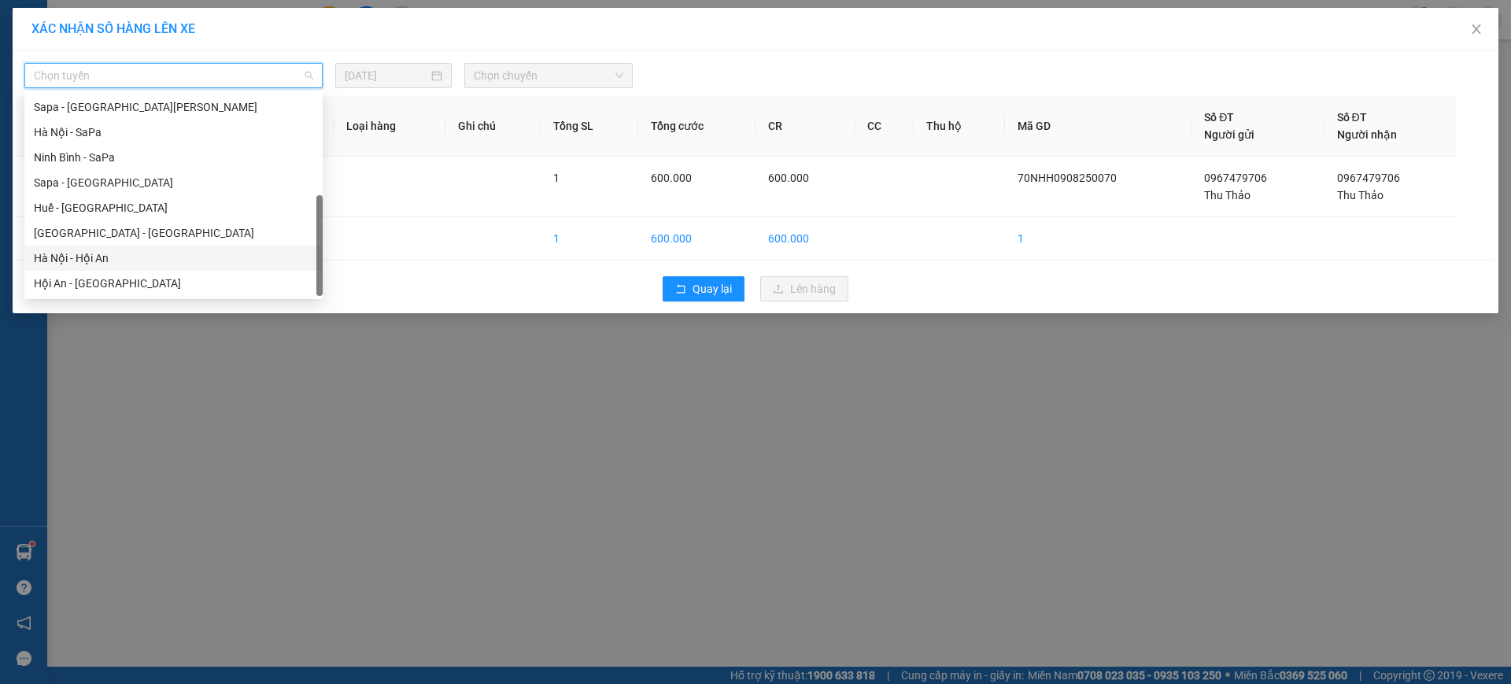
click at [73, 258] on div "Hà Nội - Hội An" at bounding box center [173, 257] width 279 height 17
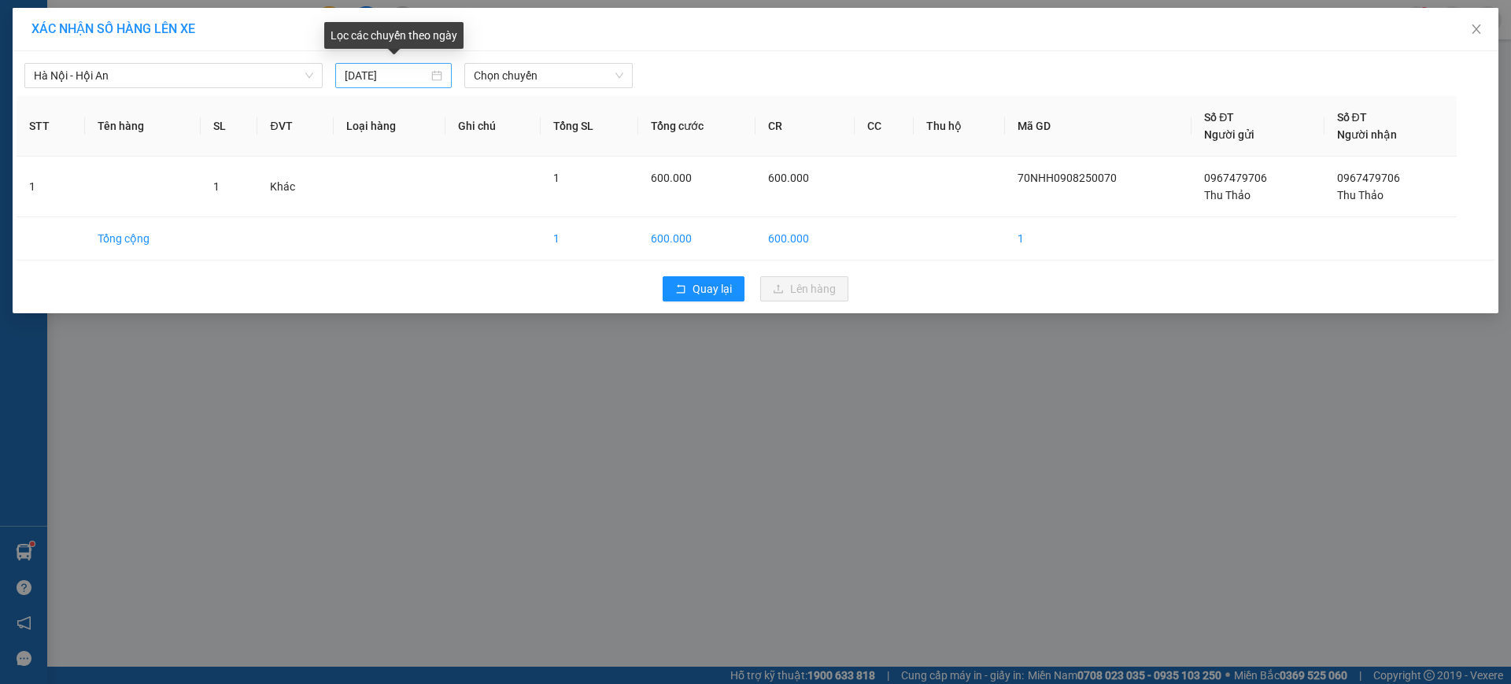
click at [400, 65] on div "[DATE]" at bounding box center [393, 75] width 116 height 25
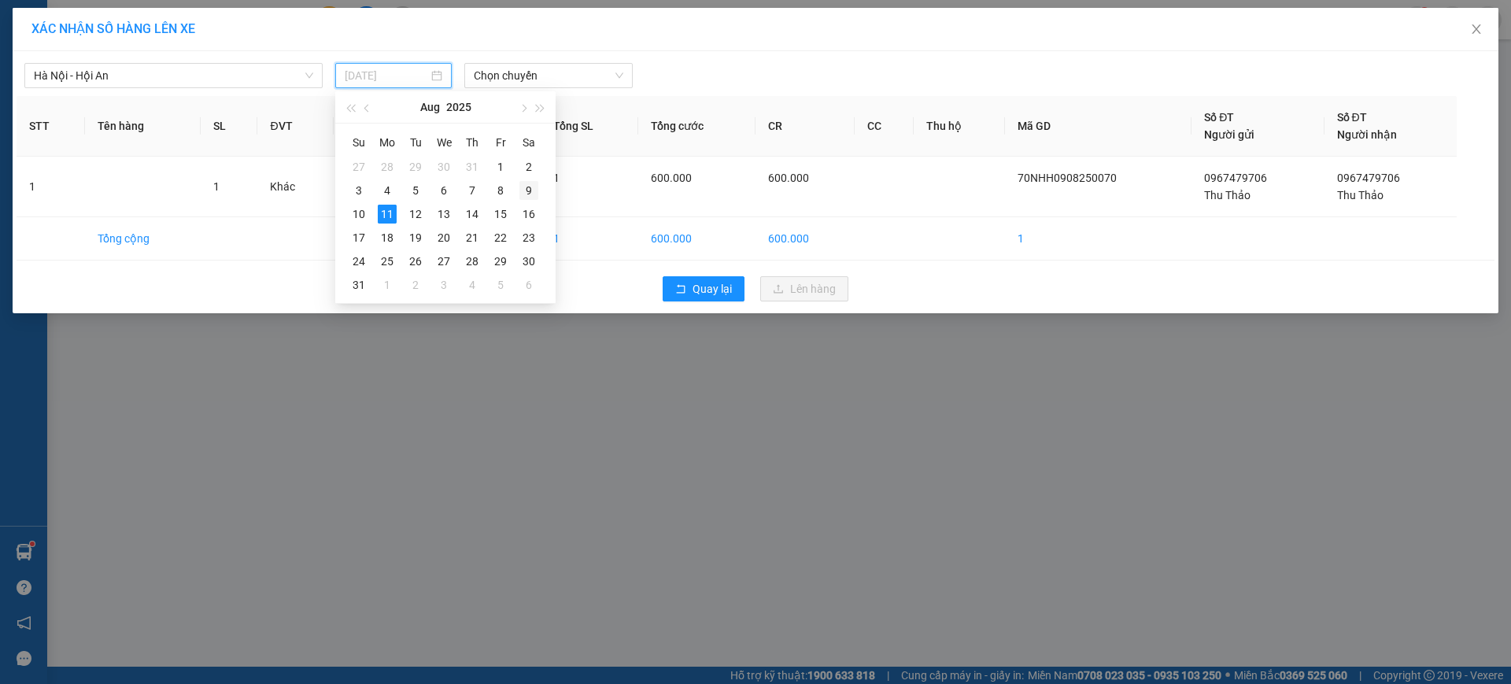
click at [530, 189] on div "9" at bounding box center [528, 190] width 19 height 19
type input "[DATE]"
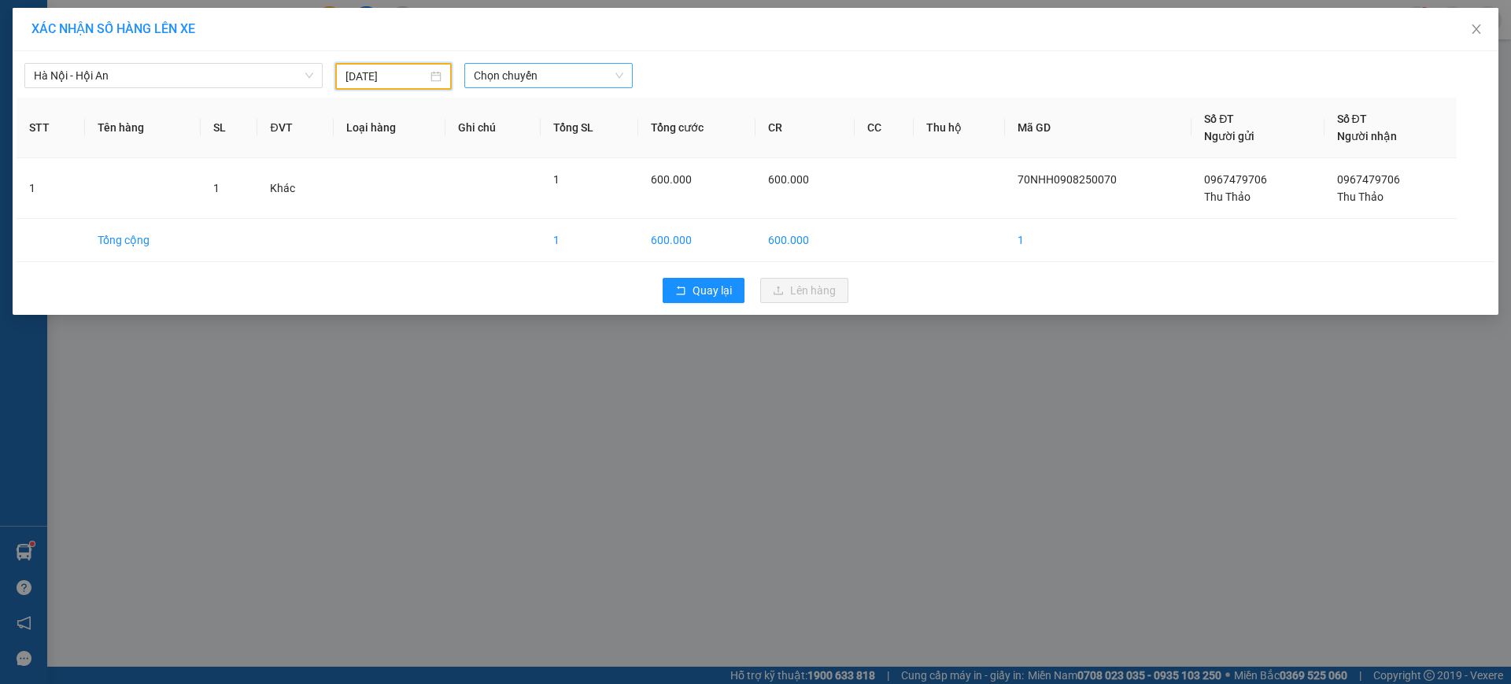
click at [578, 65] on span "Chọn chuyến" at bounding box center [549, 76] width 150 height 24
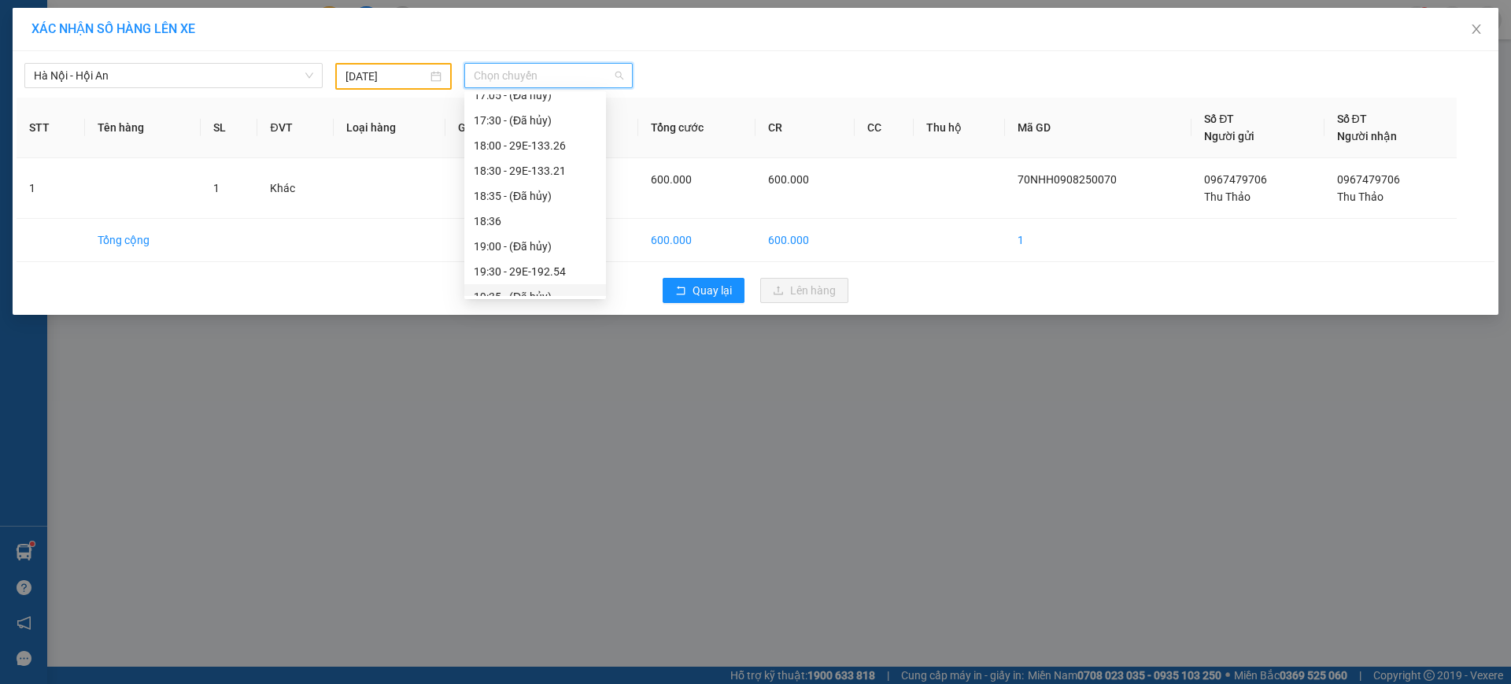
scroll to position [61, 0]
click at [563, 143] on div "18:00 - 29E-133.26" at bounding box center [535, 146] width 123 height 17
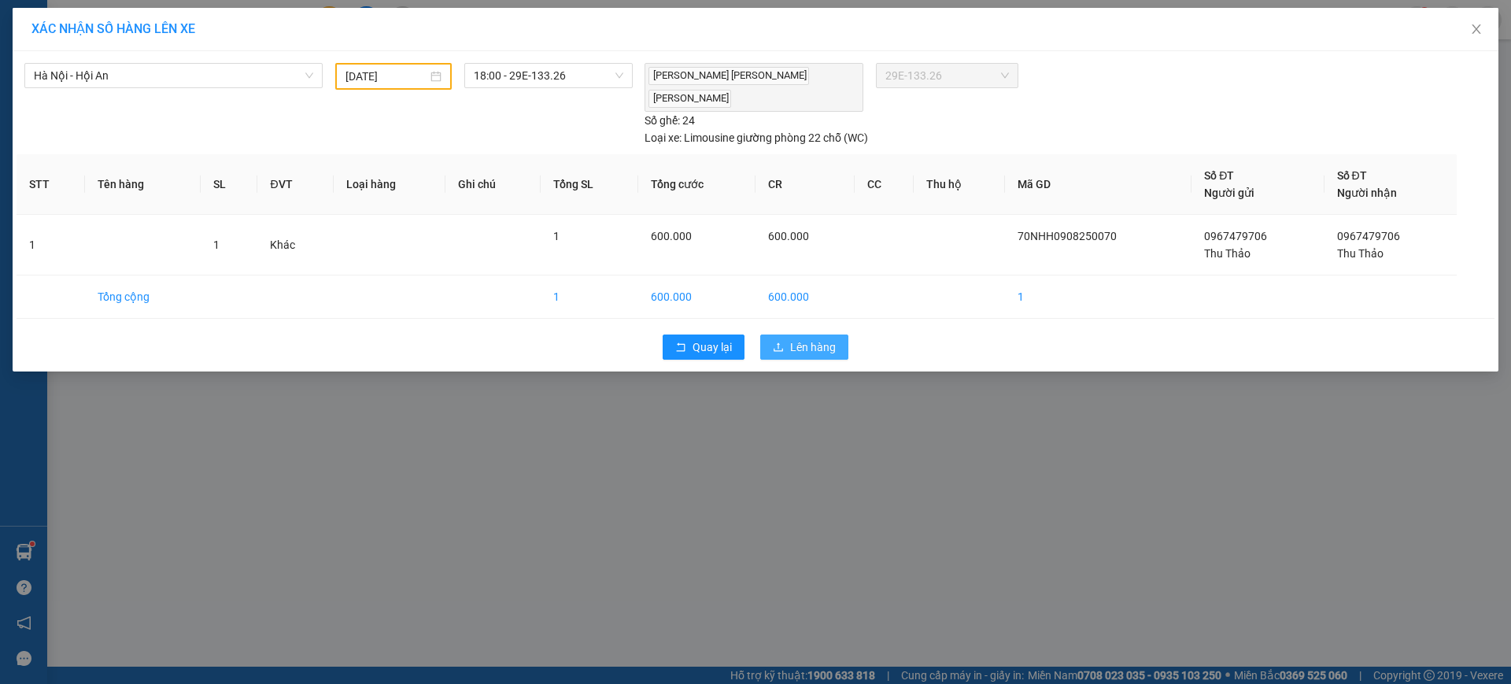
click at [810, 334] on button "Lên hàng" at bounding box center [804, 346] width 88 height 25
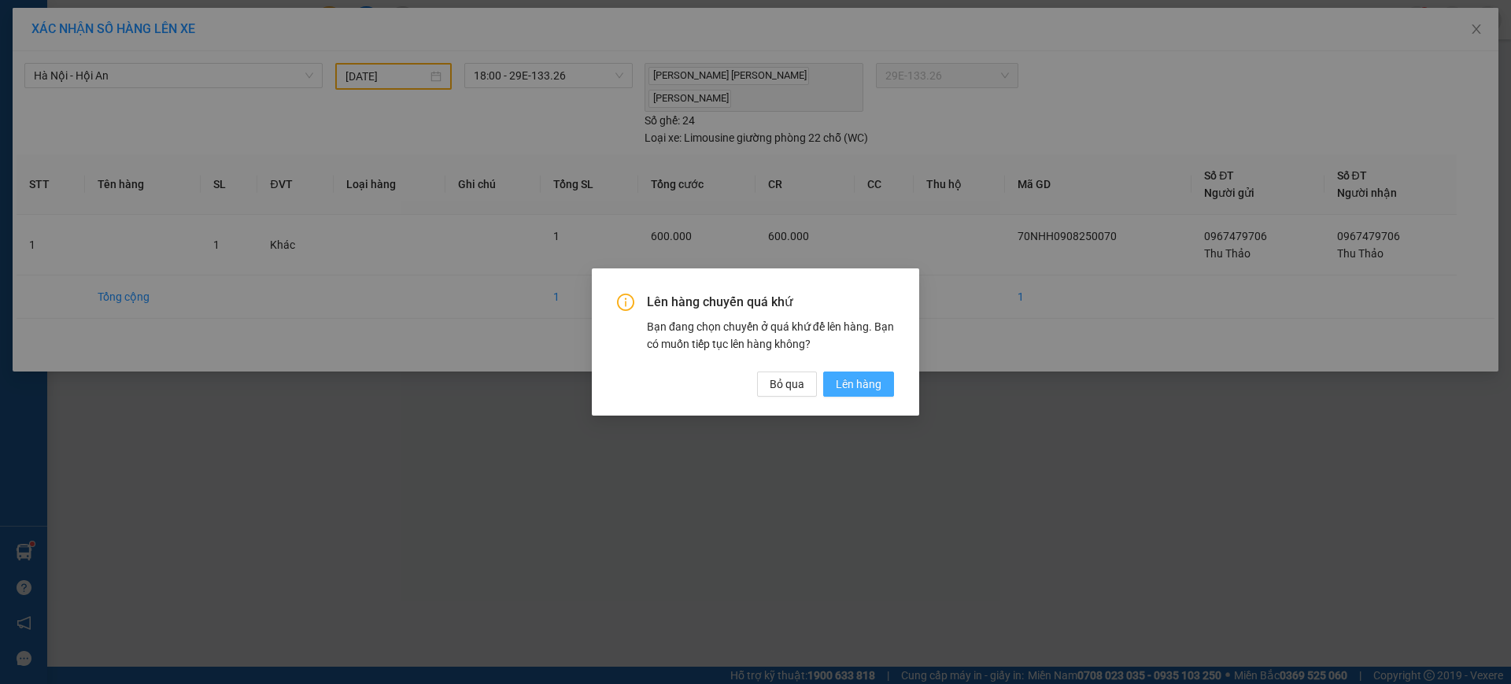
click at [841, 386] on span "Lên hàng" at bounding box center [859, 383] width 46 height 17
